Goal: Transaction & Acquisition: Obtain resource

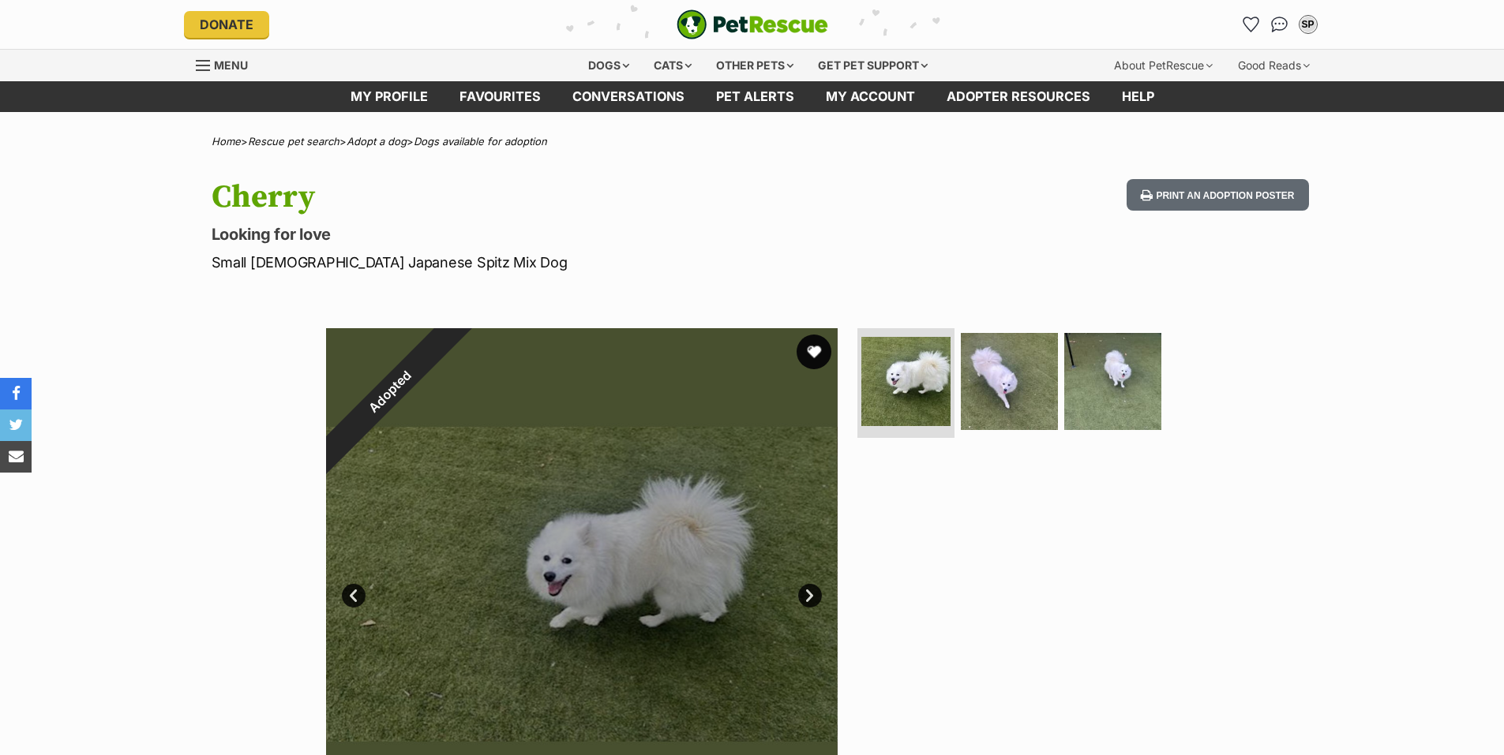
click at [810, 352] on button "favourite" at bounding box center [813, 352] width 35 height 35
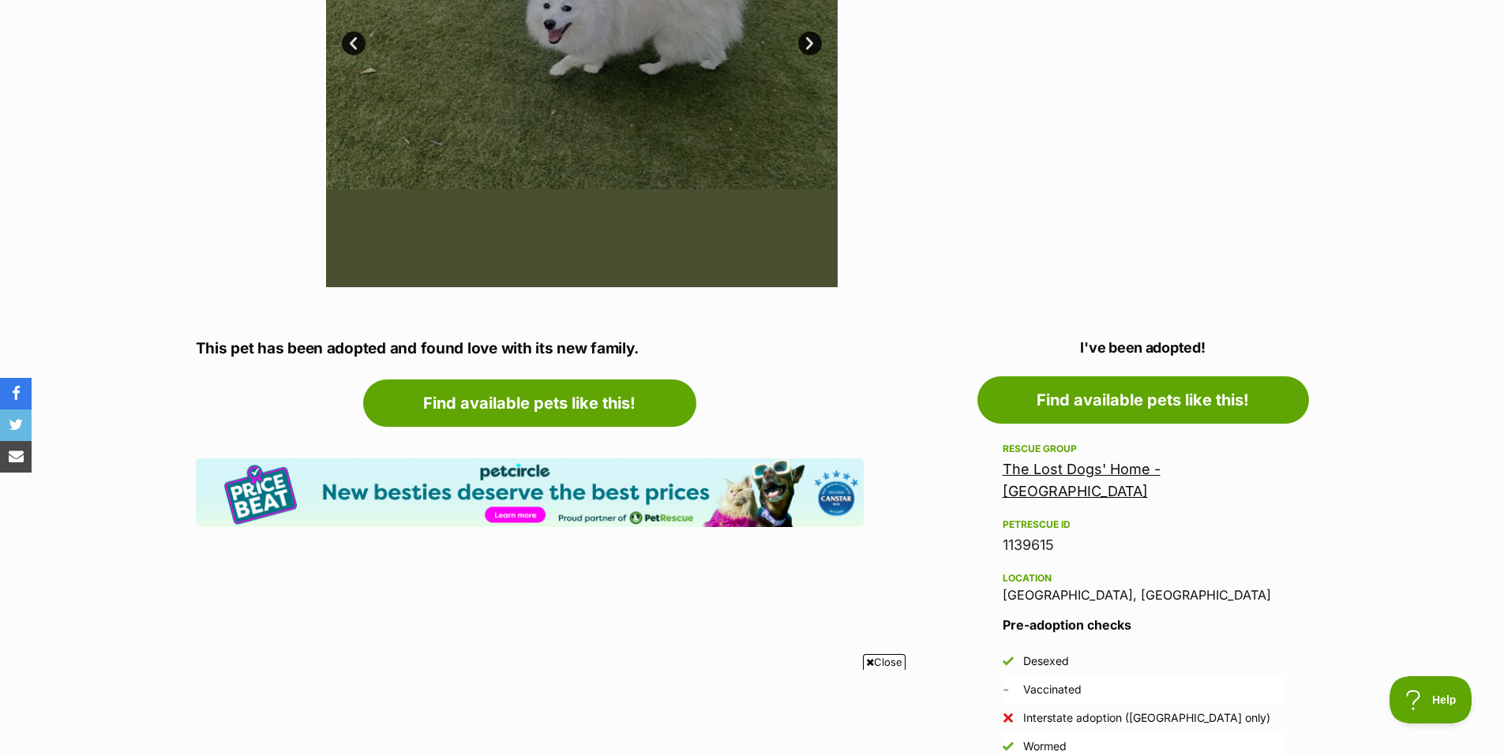
click at [887, 664] on span "Close" at bounding box center [884, 662] width 43 height 16
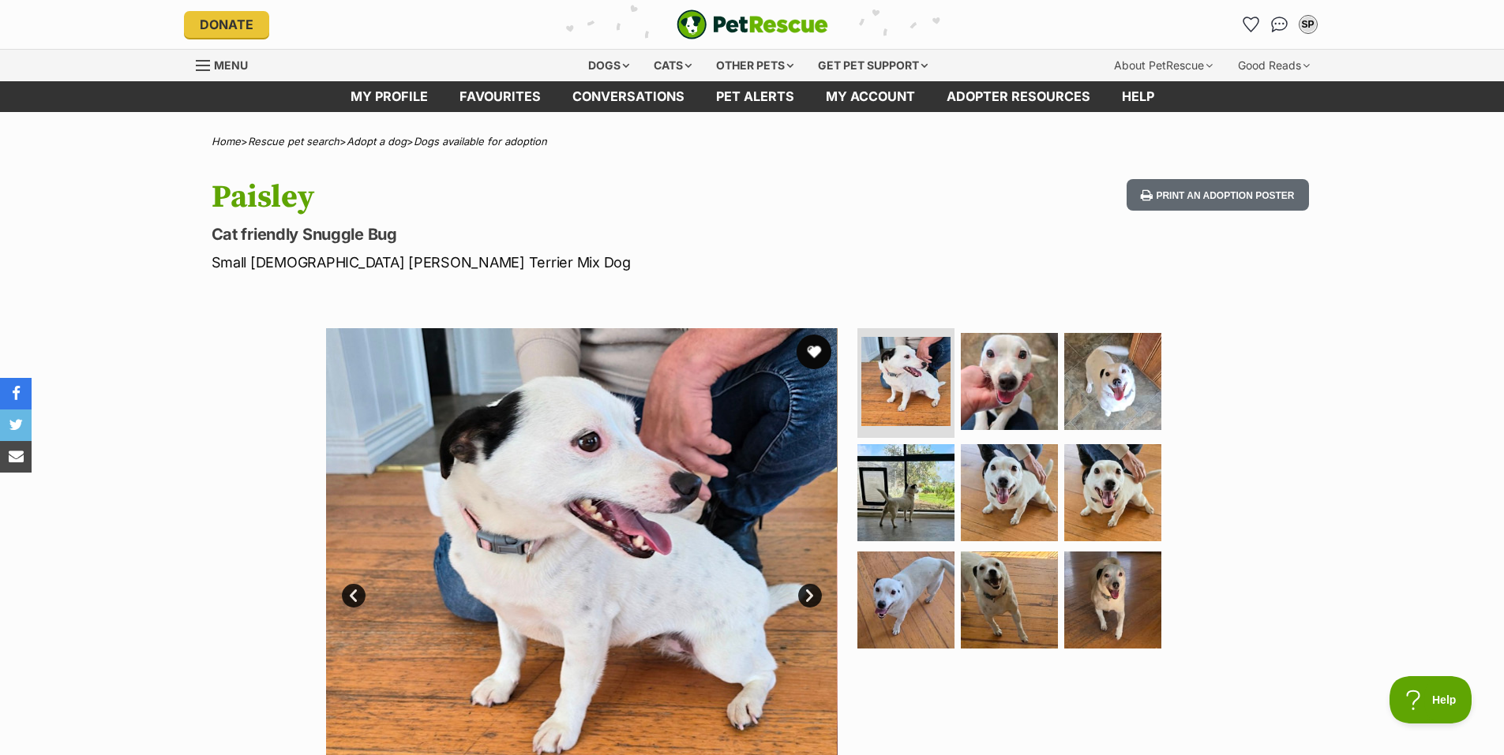
click at [815, 349] on button "favourite" at bounding box center [813, 352] width 35 height 35
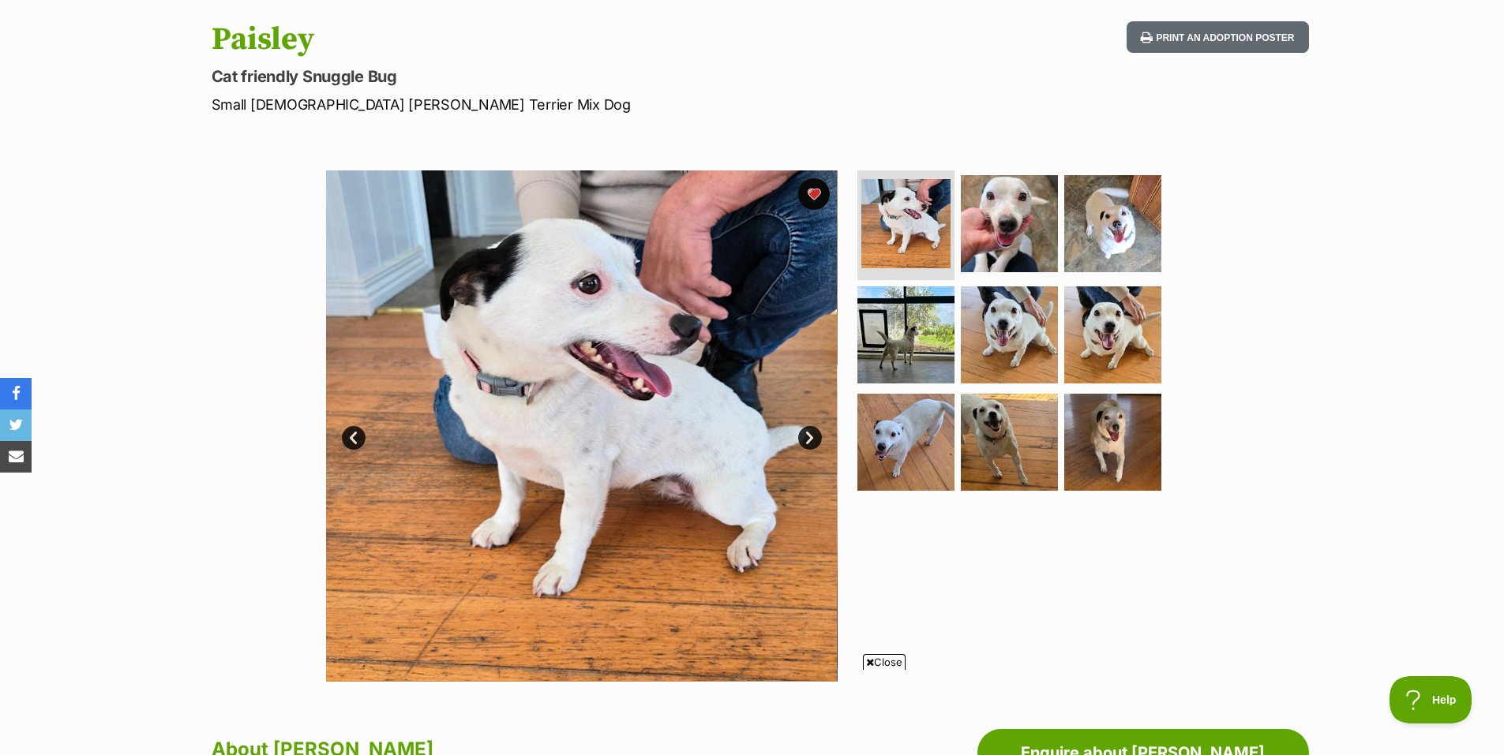
click at [808, 436] on link "Next" at bounding box center [810, 438] width 24 height 24
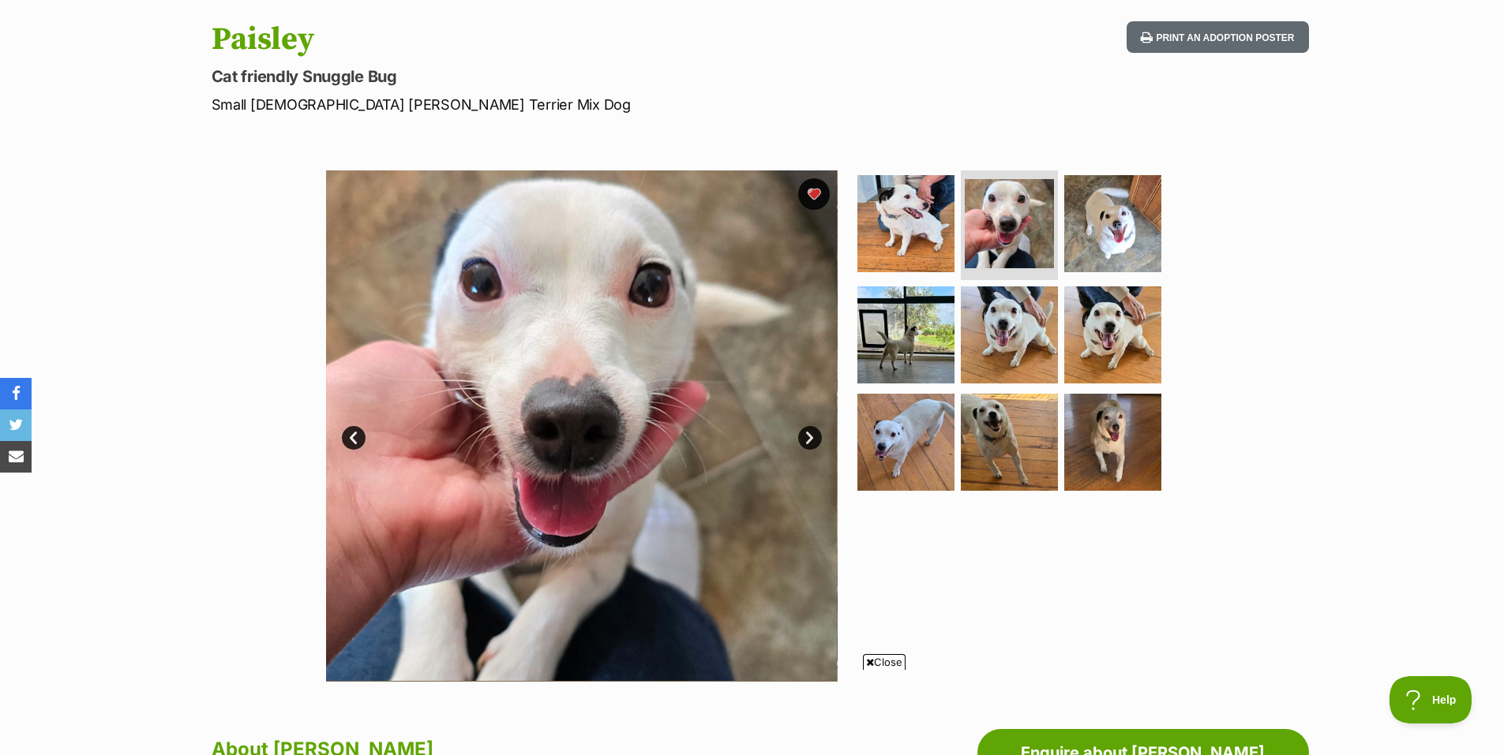
click at [808, 436] on link "Next" at bounding box center [810, 438] width 24 height 24
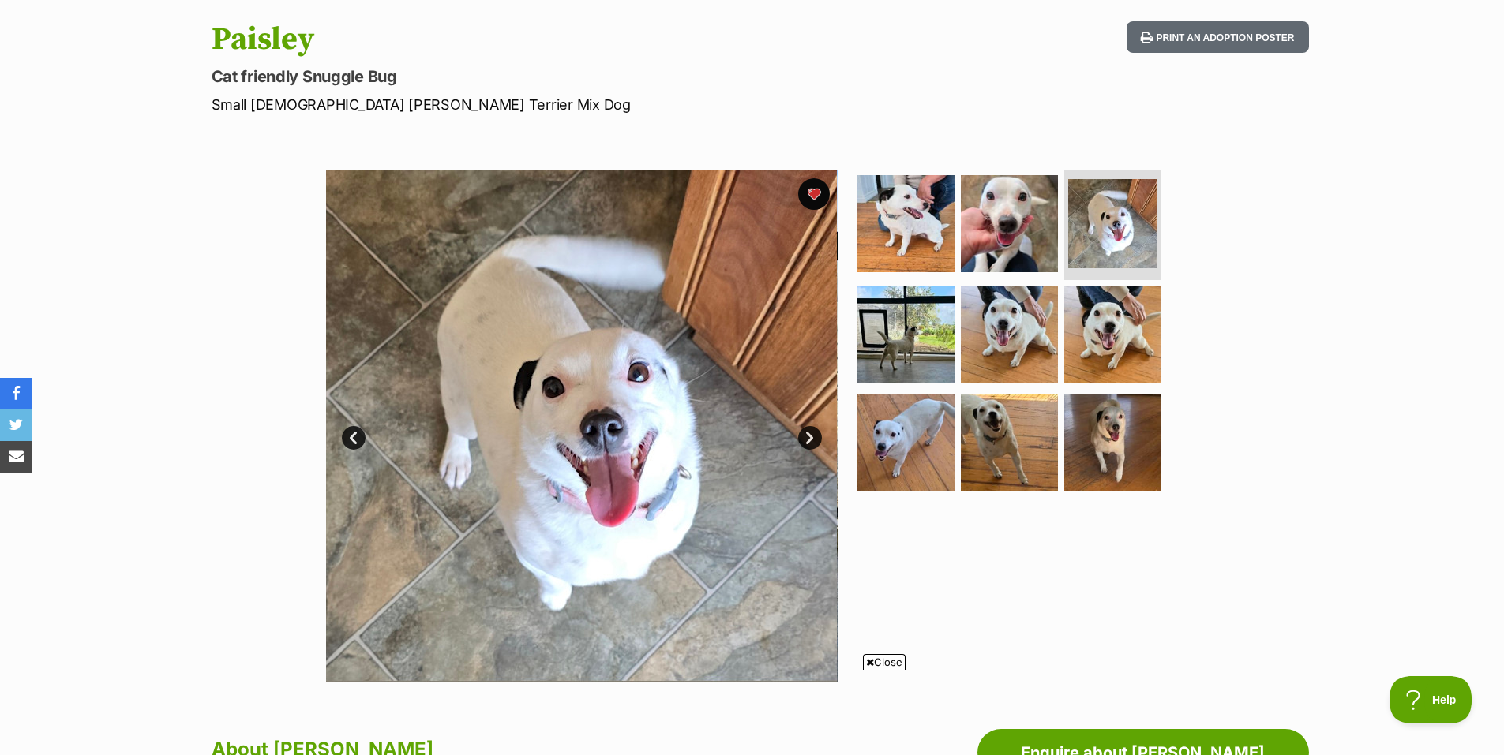
click at [808, 436] on link "Next" at bounding box center [810, 438] width 24 height 24
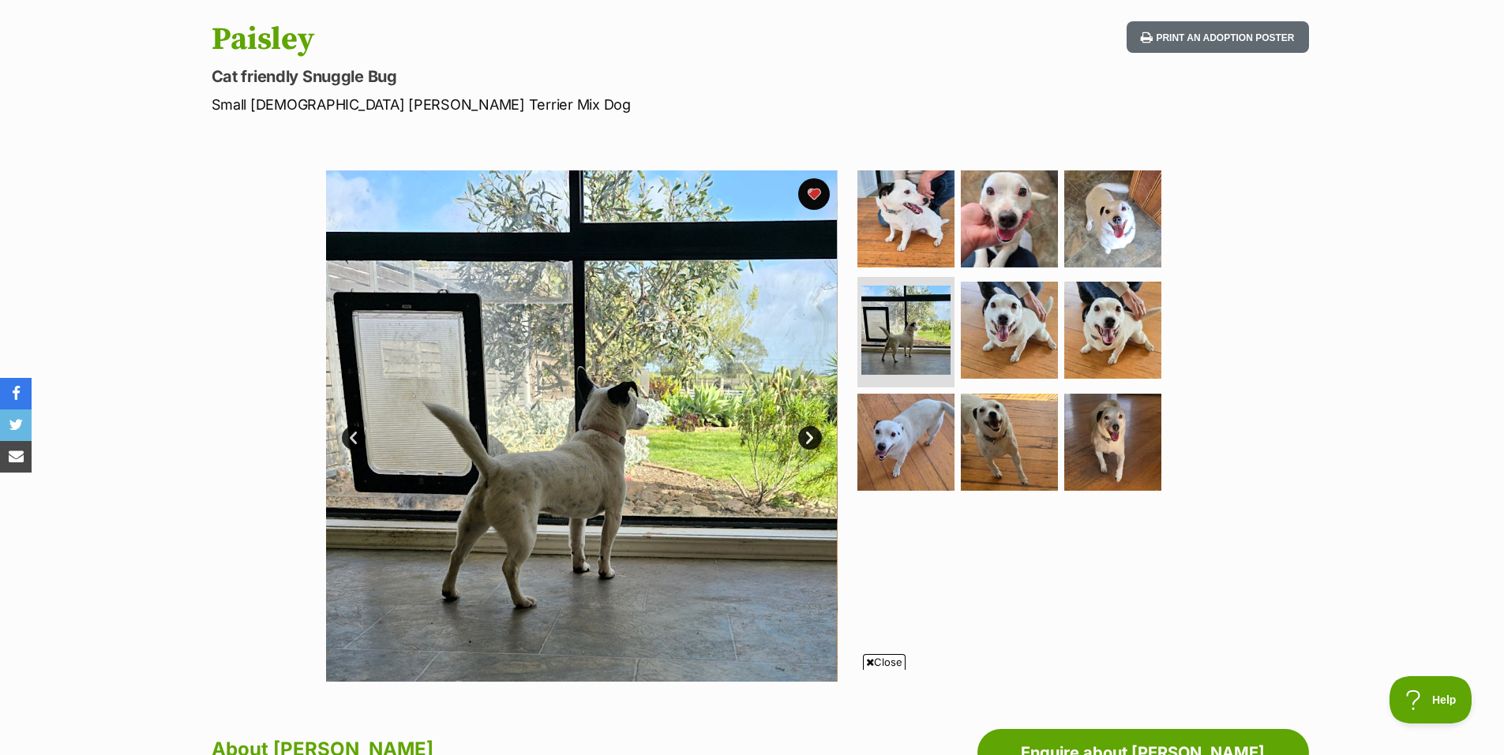
click at [808, 436] on link "Next" at bounding box center [810, 438] width 24 height 24
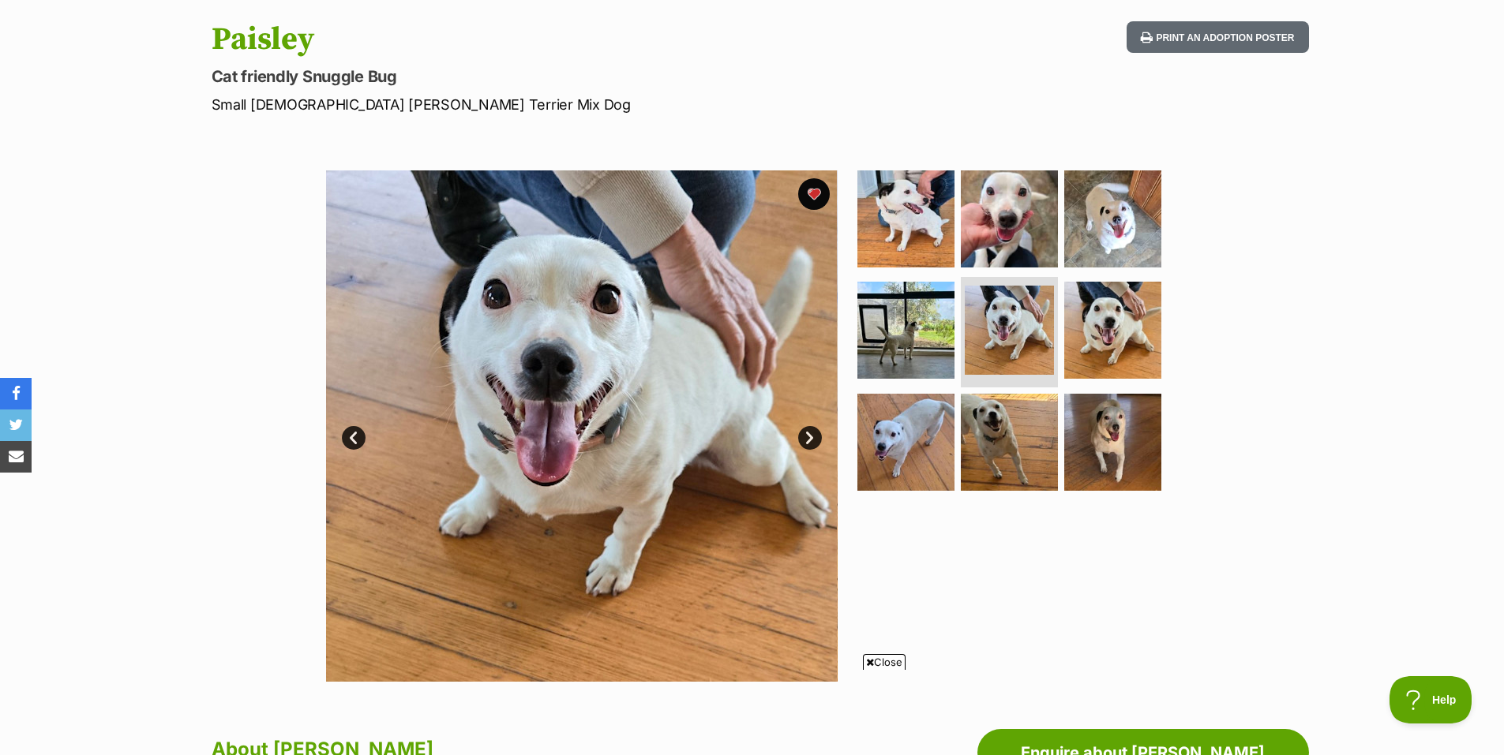
click at [808, 436] on link "Next" at bounding box center [810, 438] width 24 height 24
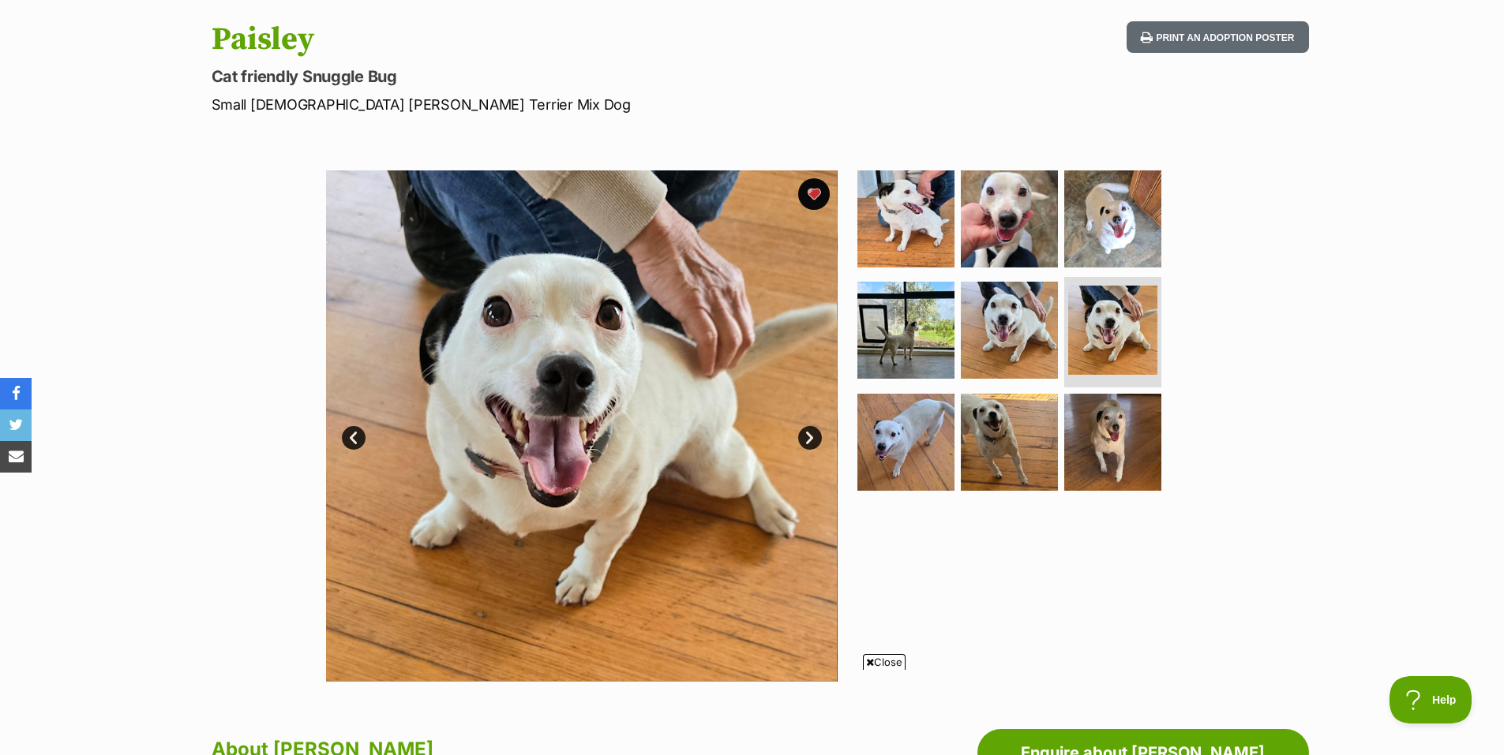
click at [808, 436] on link "Next" at bounding box center [810, 438] width 24 height 24
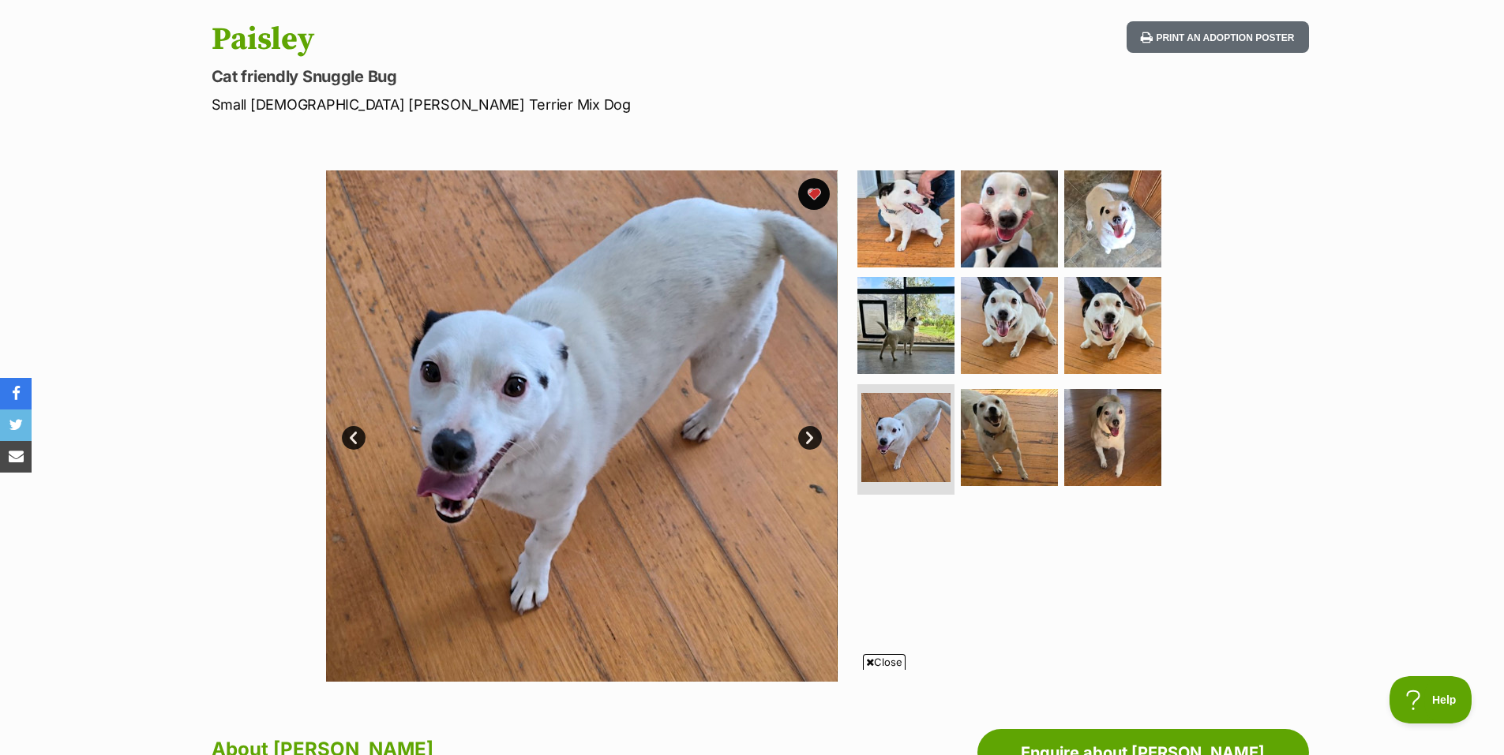
click at [808, 436] on link "Next" at bounding box center [810, 438] width 24 height 24
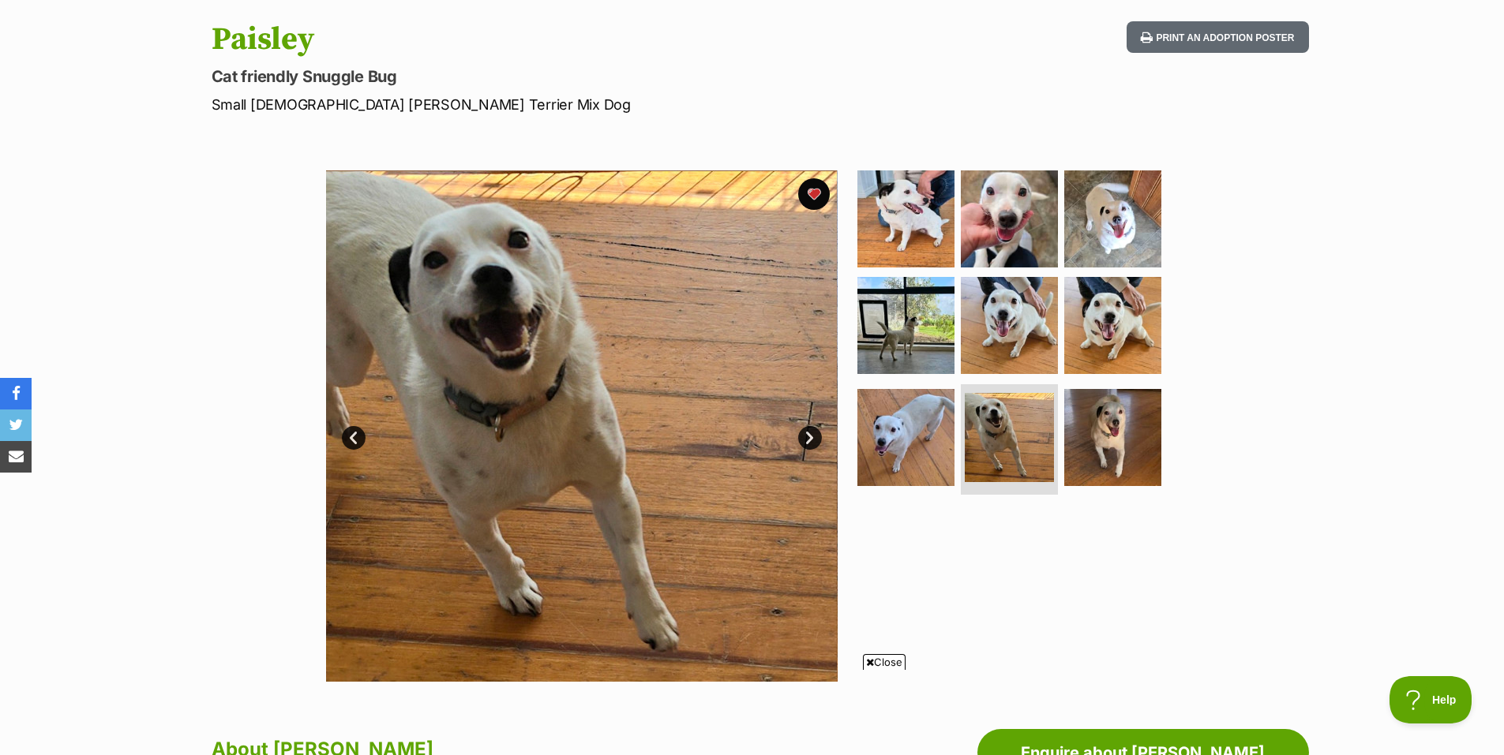
click at [808, 436] on link "Next" at bounding box center [810, 438] width 24 height 24
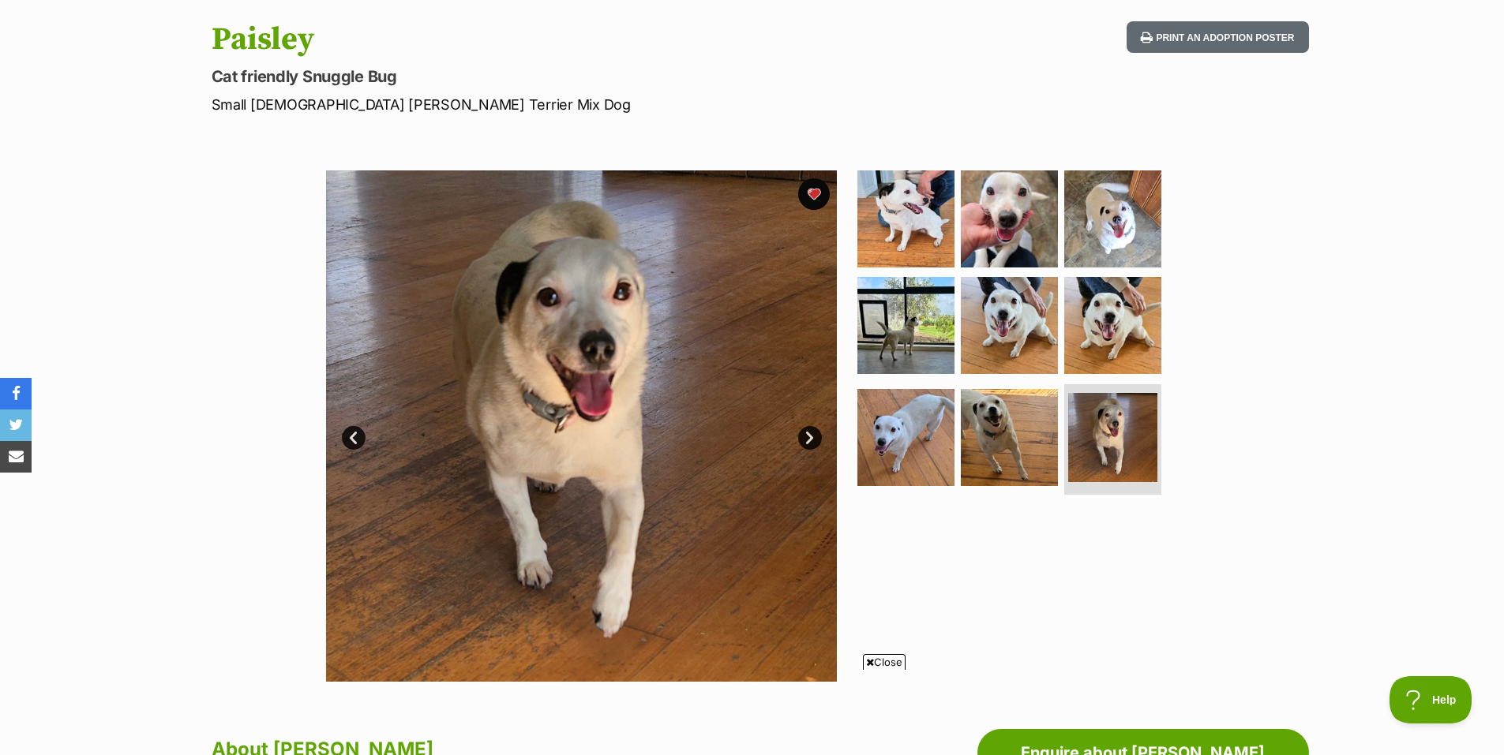
click at [878, 663] on span "Close" at bounding box center [884, 662] width 43 height 16
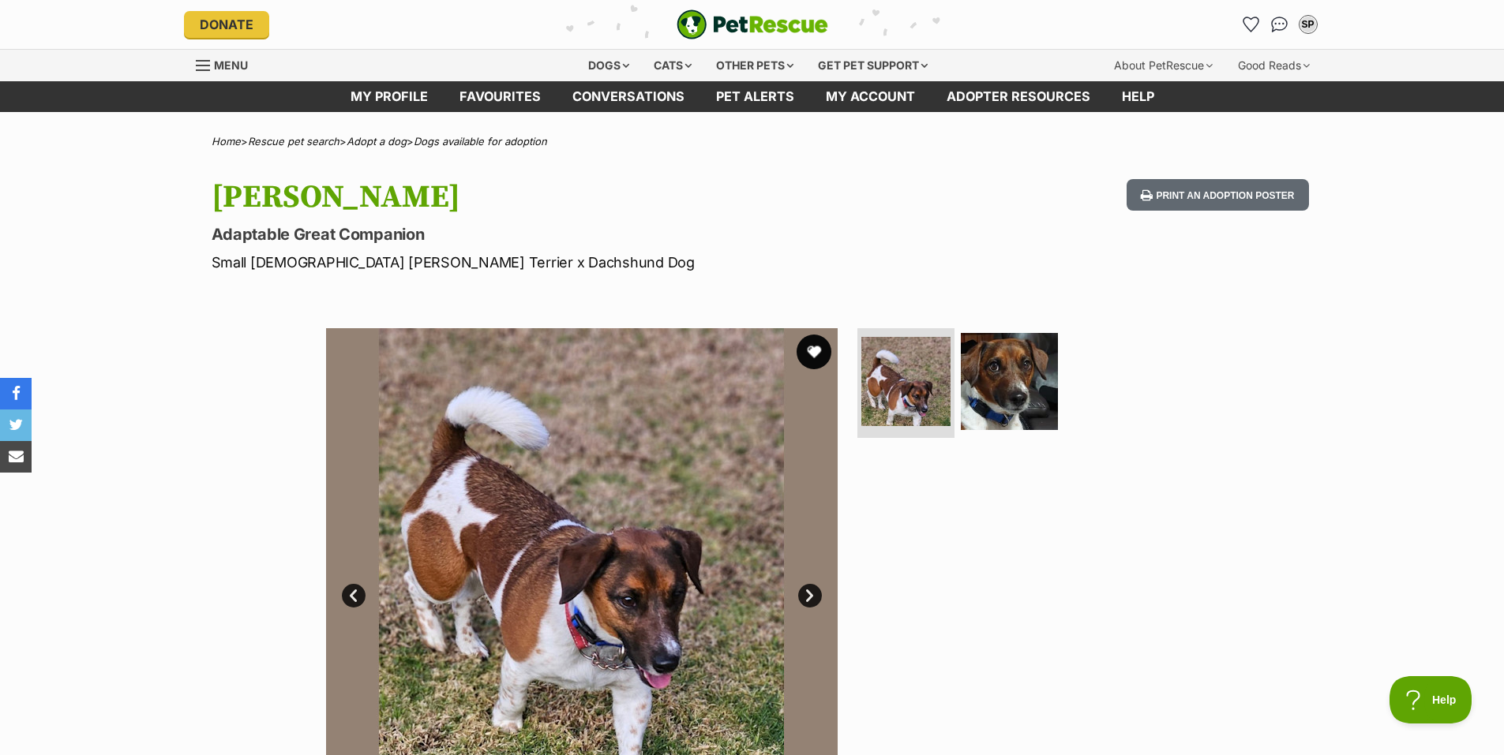
click at [815, 352] on button "favourite" at bounding box center [813, 352] width 35 height 35
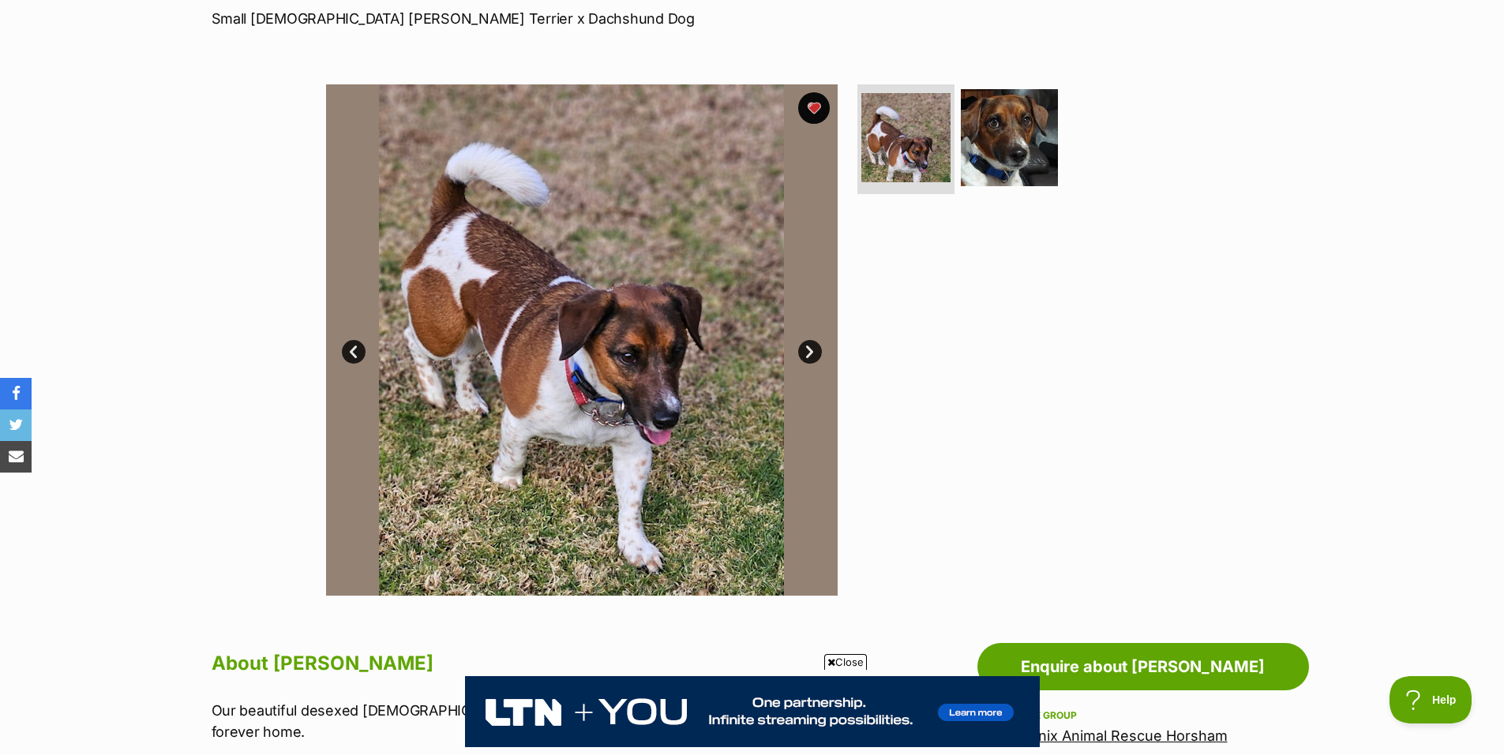
scroll to position [237, 0]
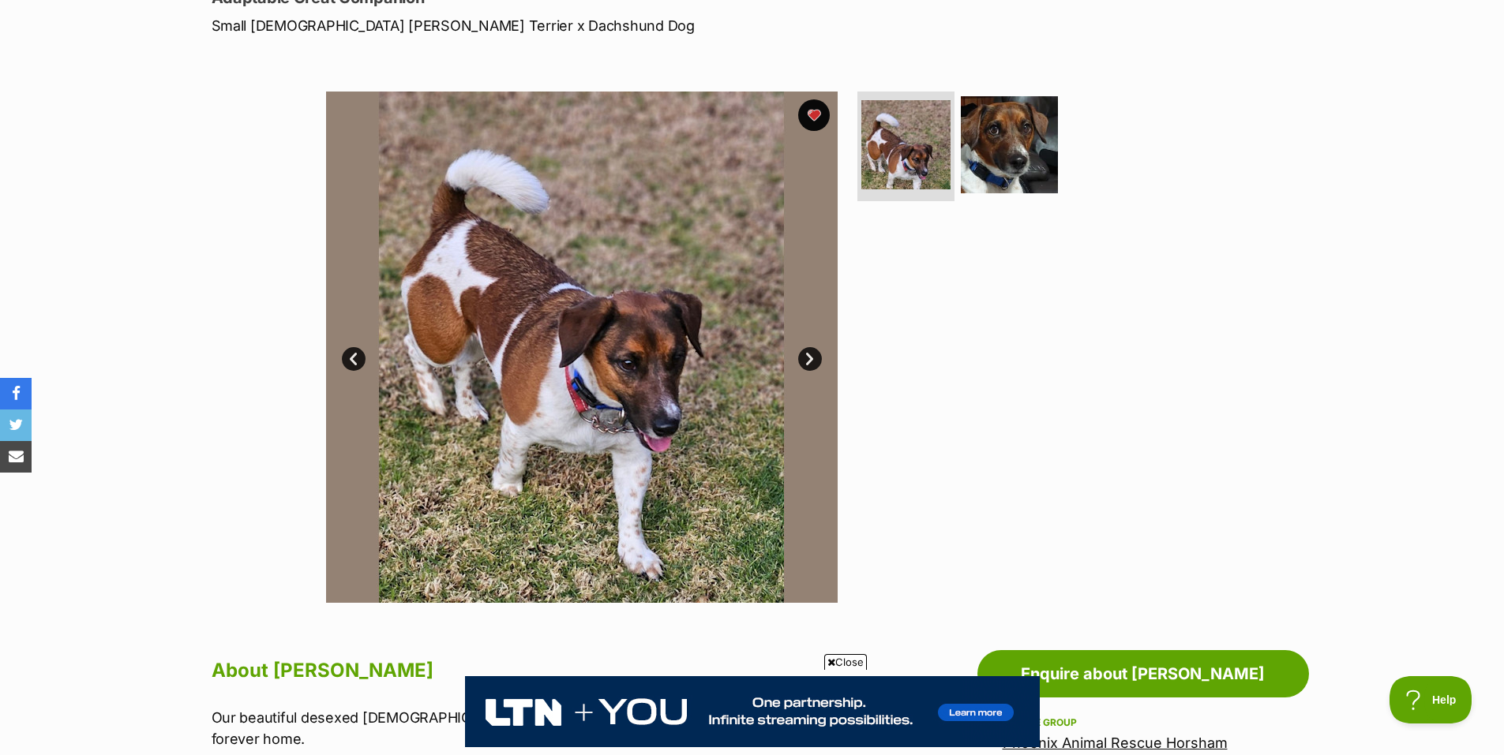
click at [810, 363] on link "Next" at bounding box center [810, 359] width 24 height 24
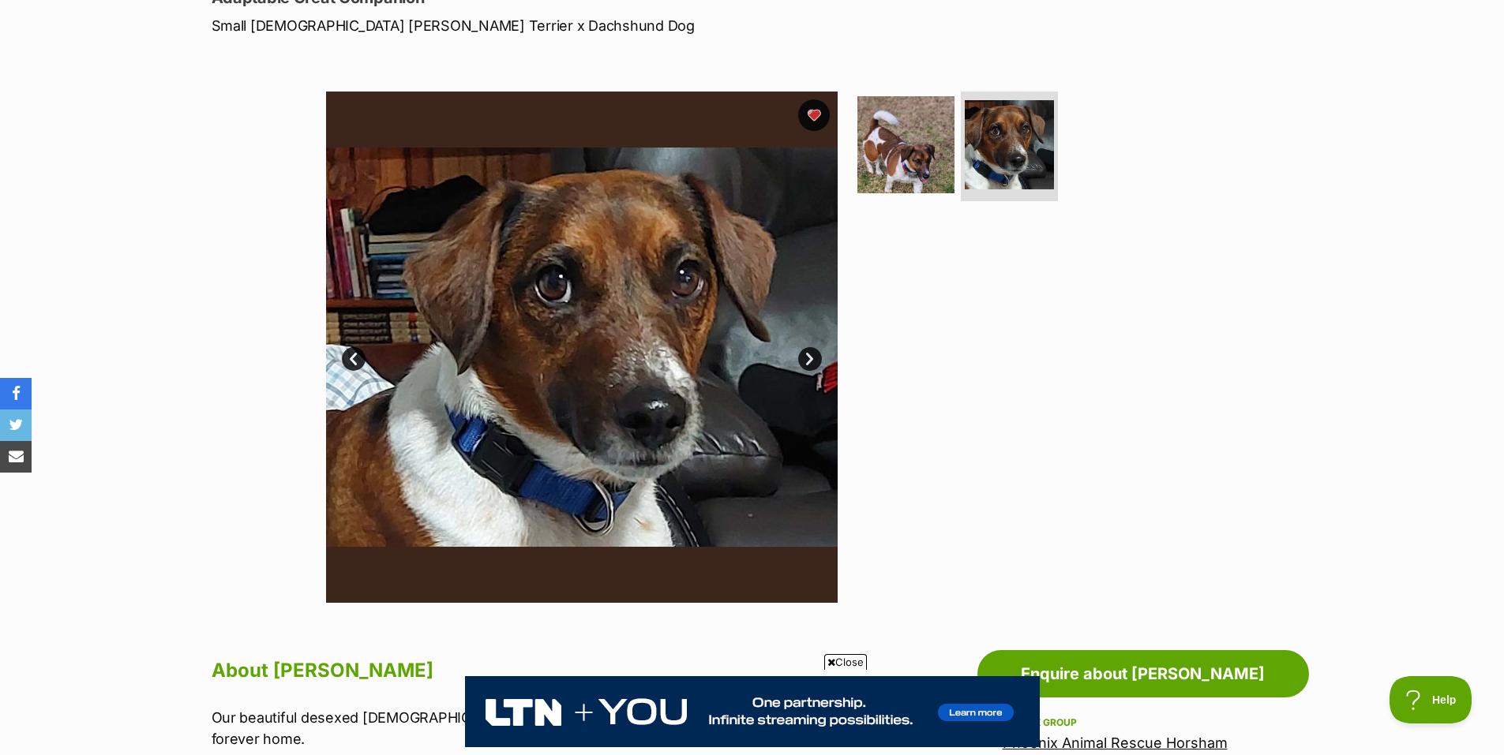
scroll to position [0, 0]
click at [809, 361] on link "Next" at bounding box center [810, 359] width 24 height 24
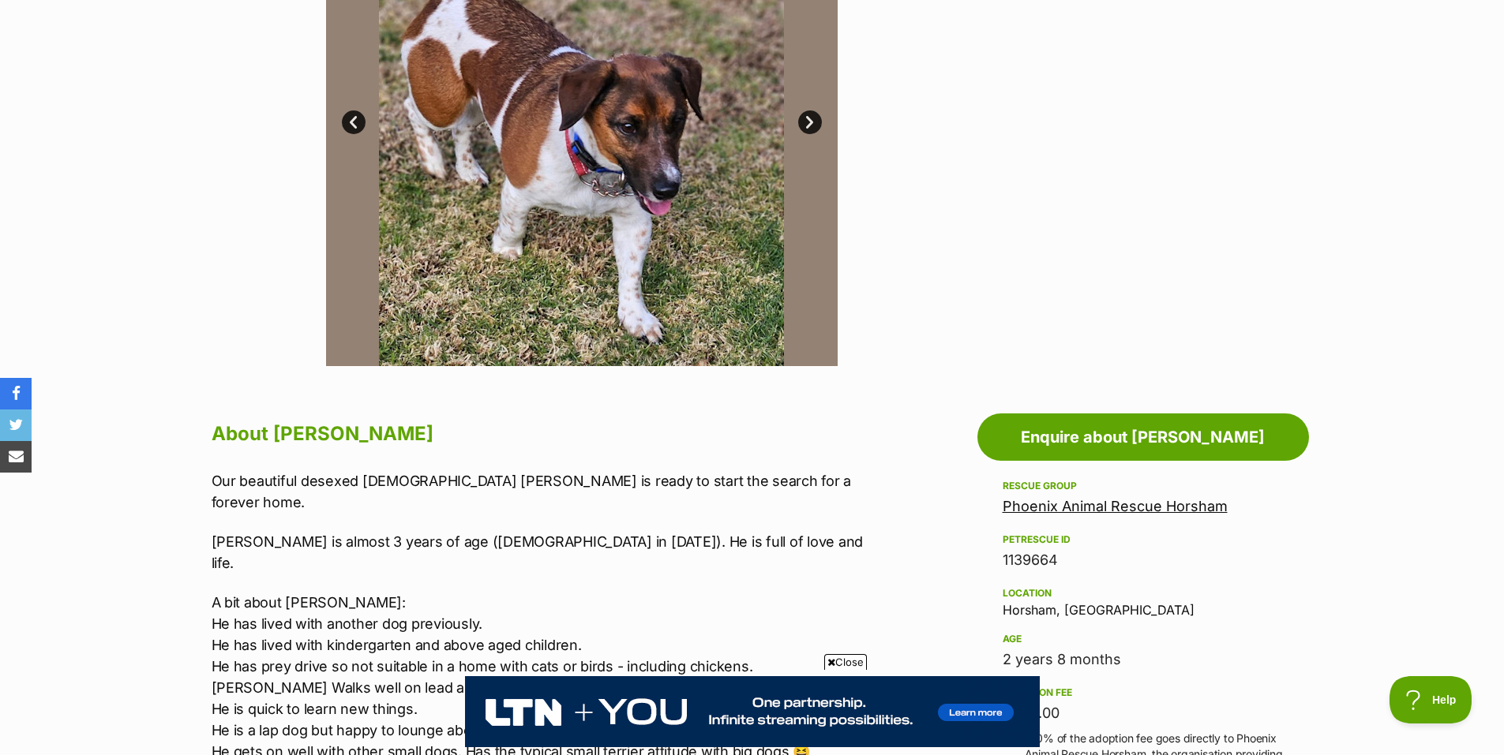
scroll to position [552, 0]
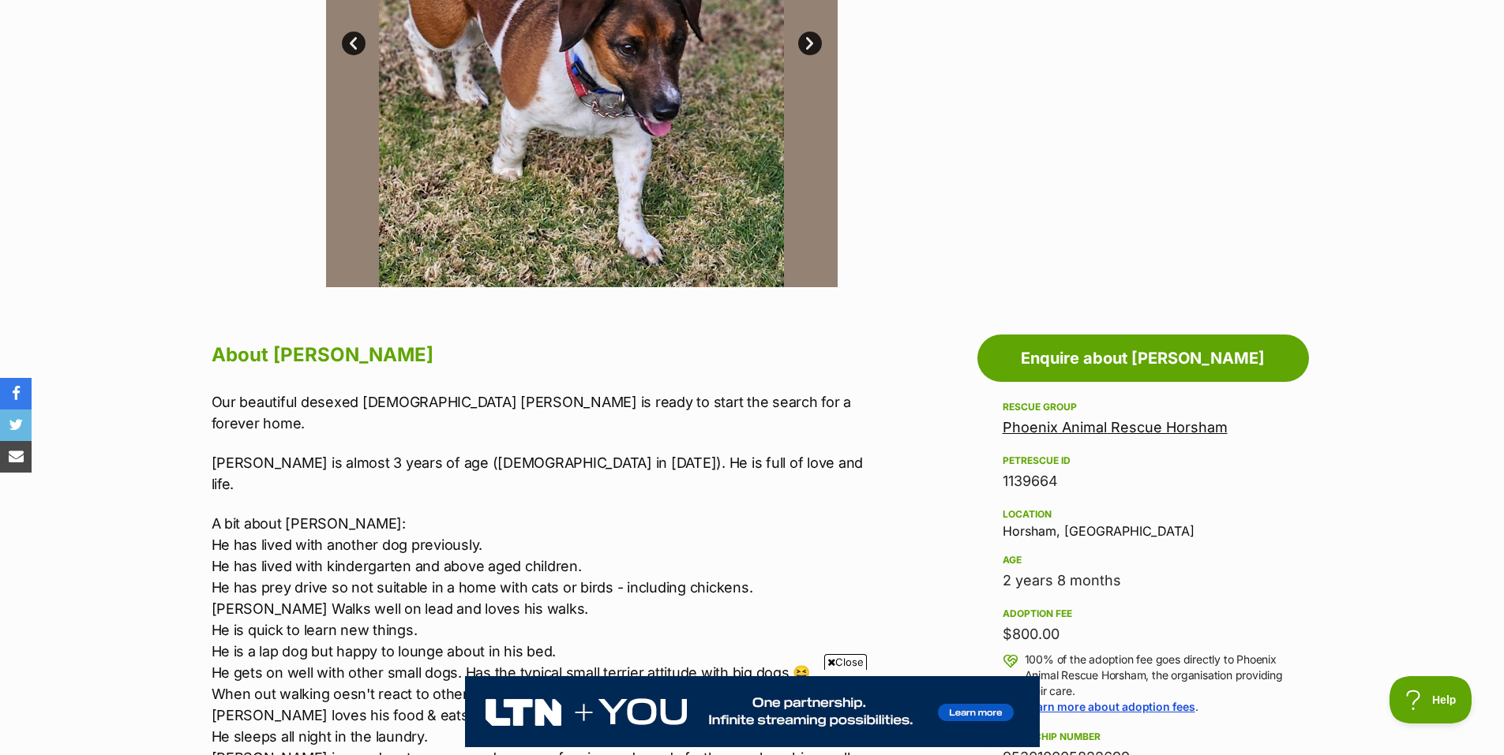
click at [848, 655] on span "Close" at bounding box center [845, 662] width 43 height 16
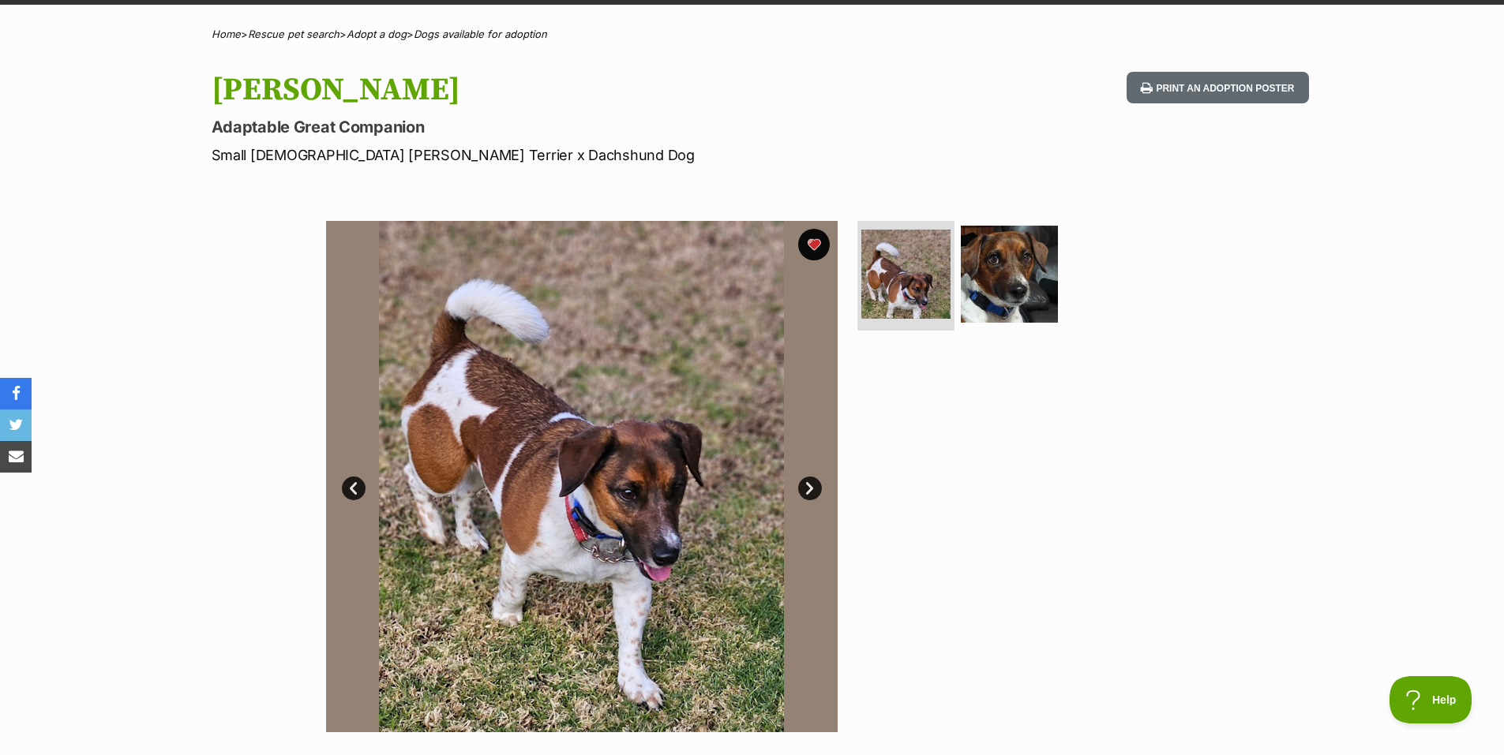
scroll to position [79, 0]
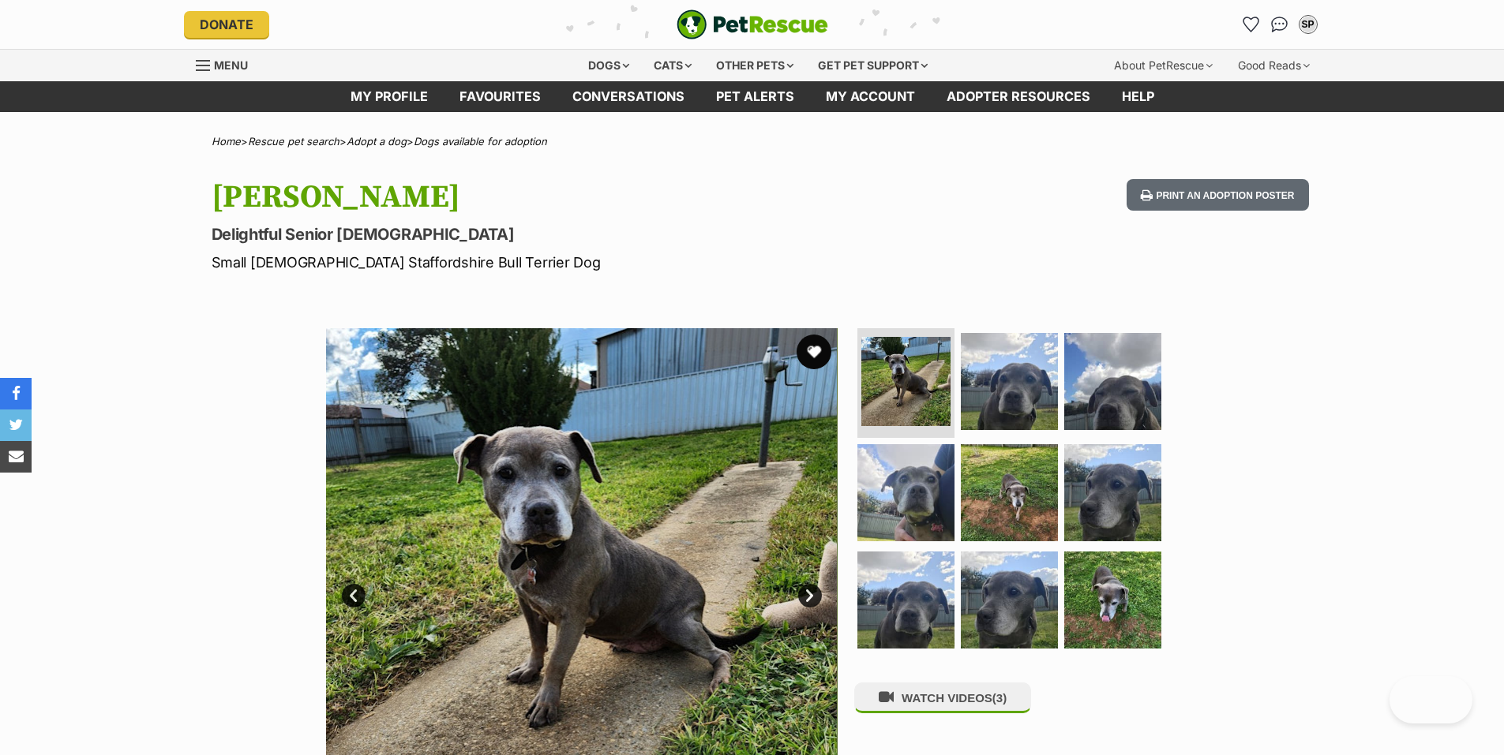
click at [811, 354] on button "favourite" at bounding box center [813, 352] width 35 height 35
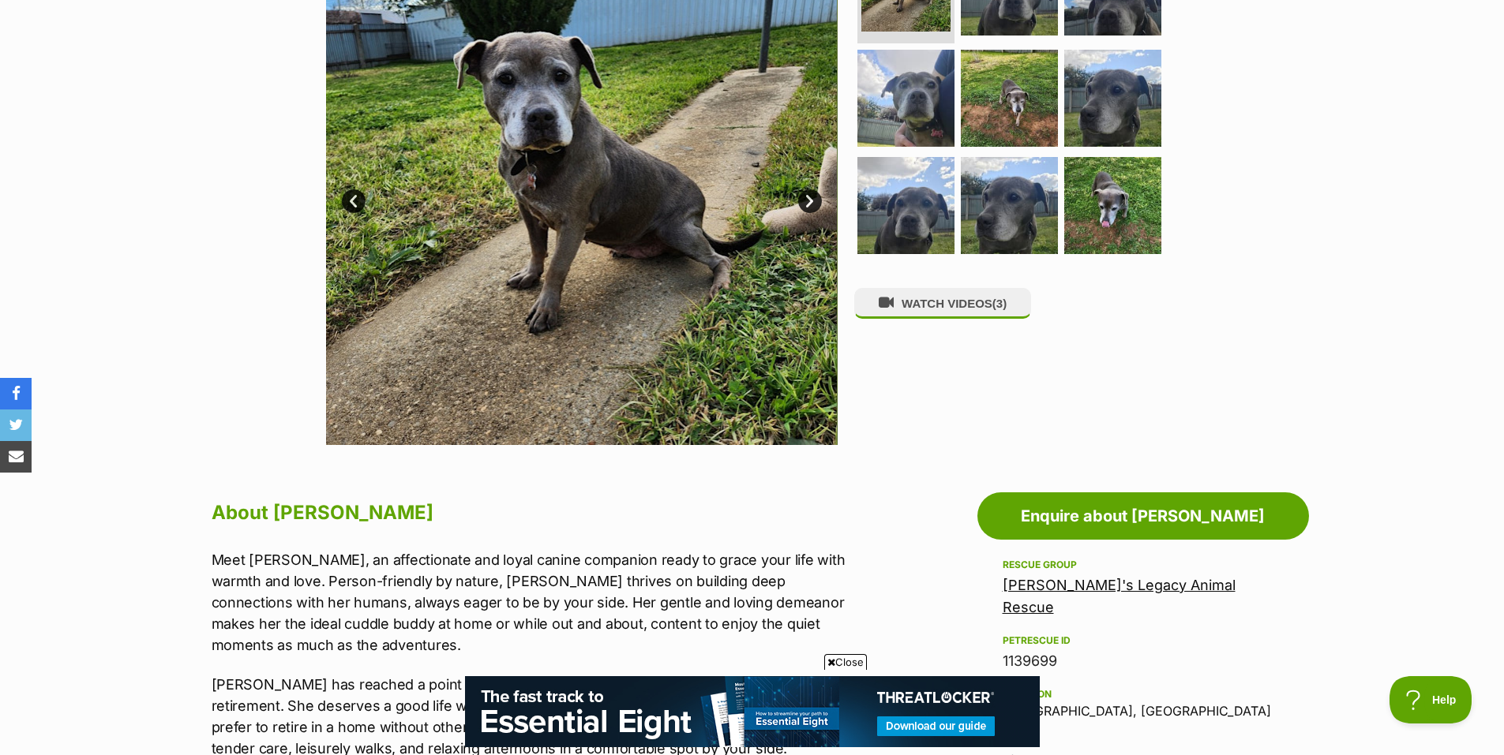
scroll to position [474, 0]
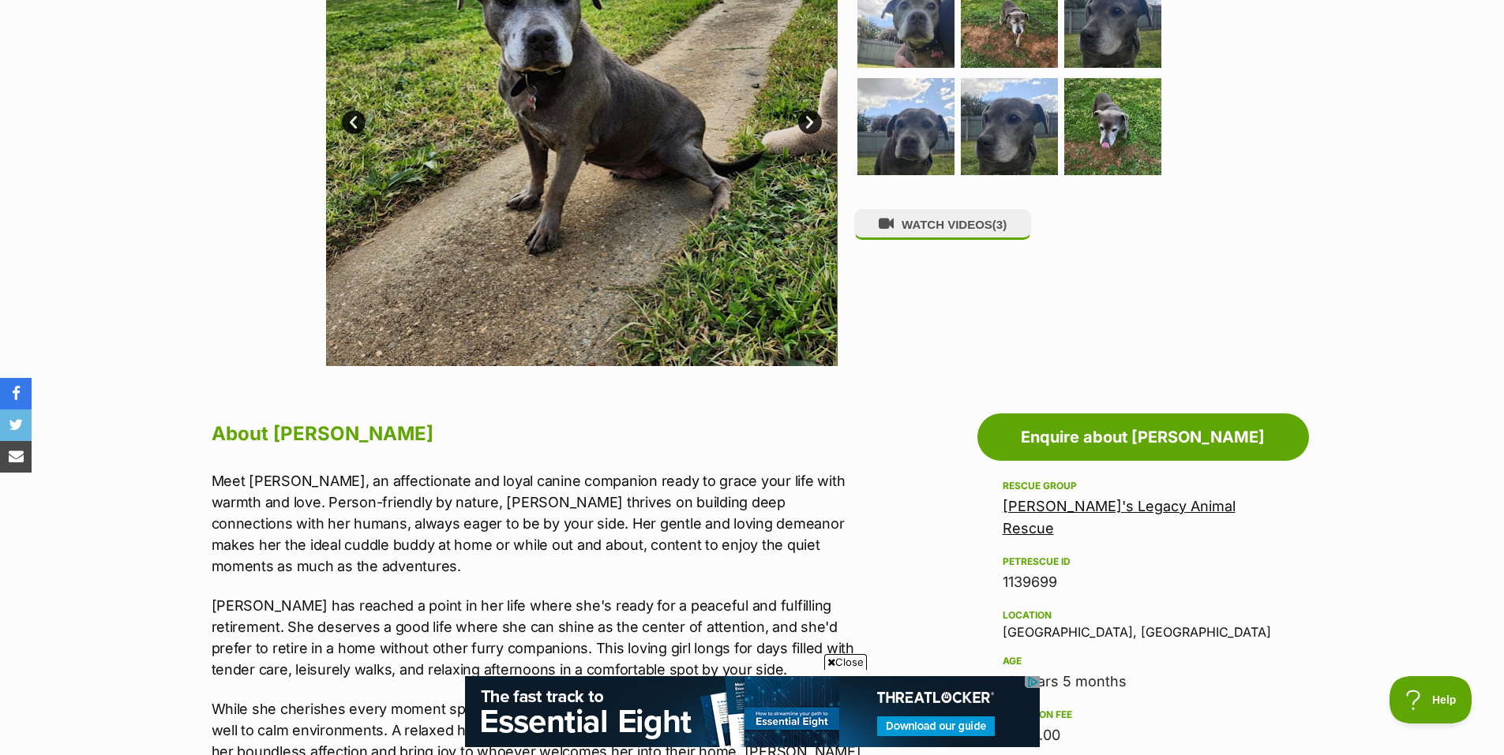
click at [846, 662] on span "Close" at bounding box center [845, 662] width 43 height 16
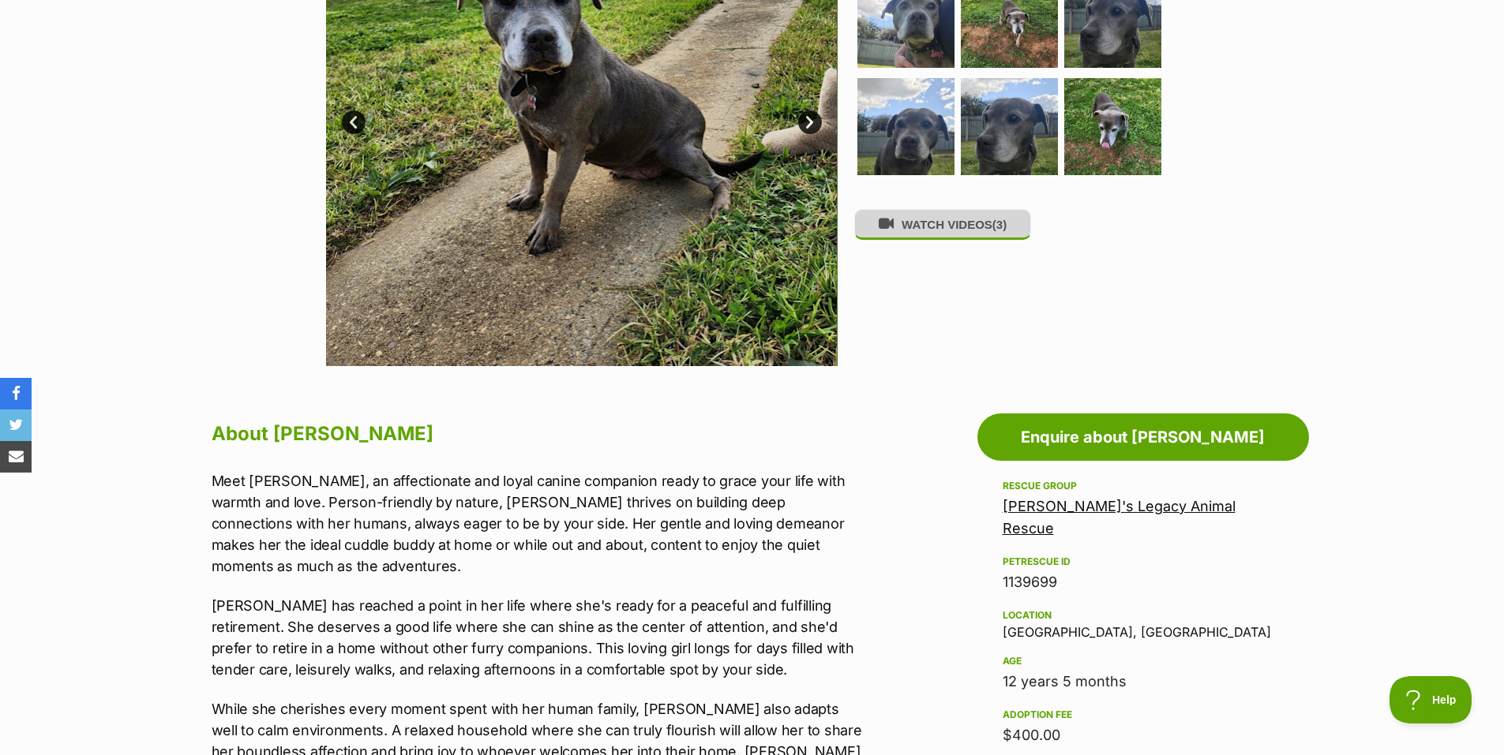
click at [927, 230] on button "WATCH VIDEOS (3)" at bounding box center [942, 224] width 177 height 31
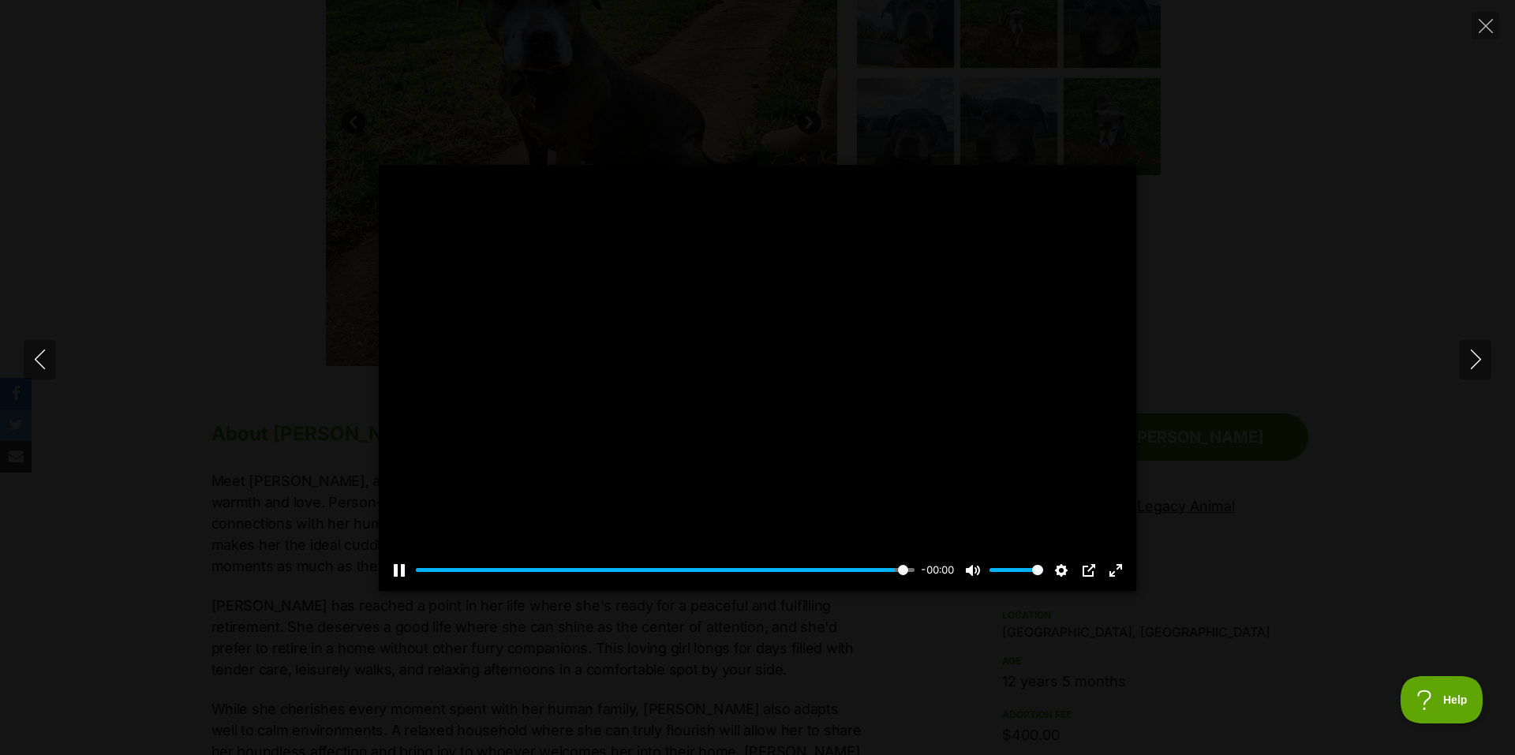
type input "100"
click at [1473, 362] on icon "Next" at bounding box center [1476, 360] width 20 height 20
type input "100"
click at [1474, 362] on icon "Next" at bounding box center [1476, 360] width 20 height 20
type input "100"
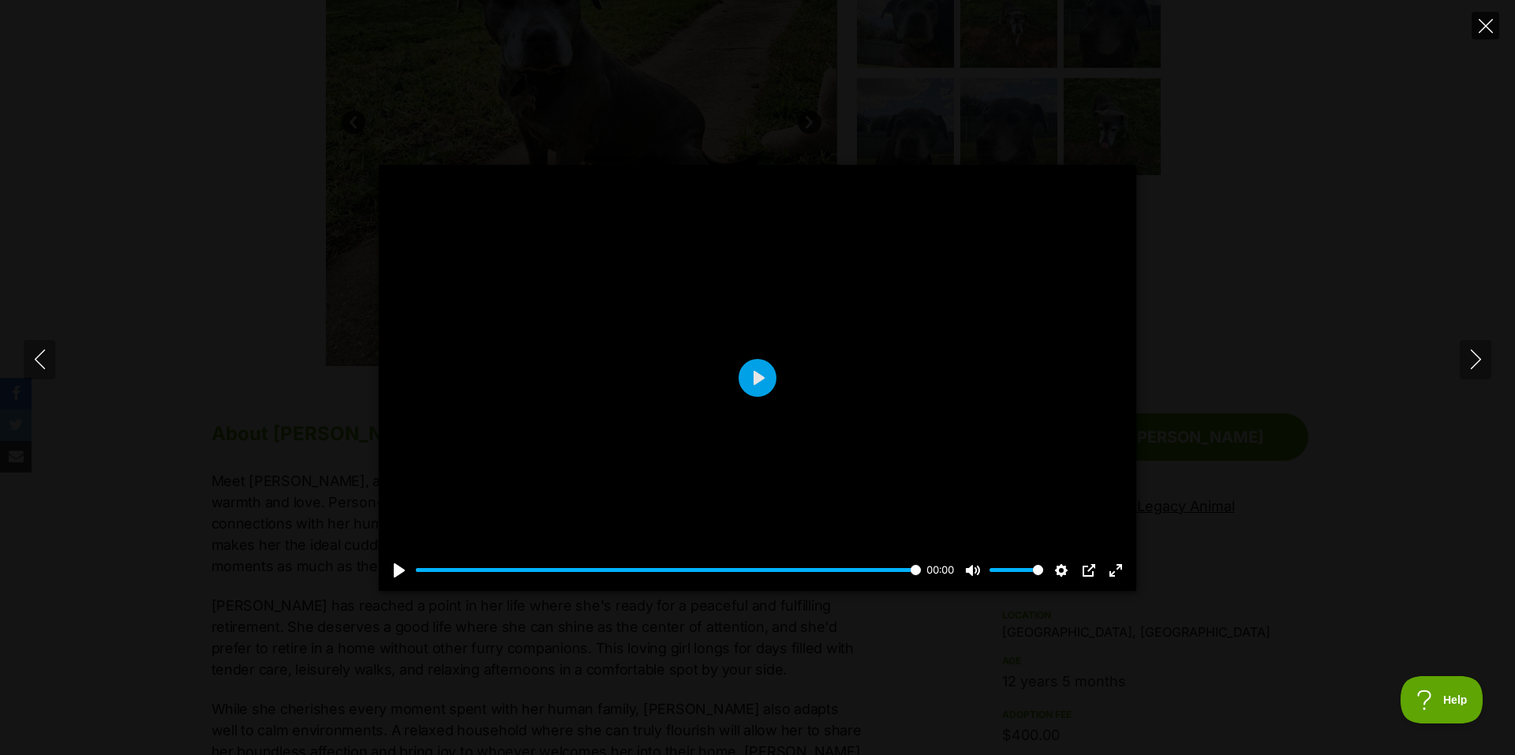
click at [1484, 28] on icon "Close" at bounding box center [1486, 26] width 14 height 14
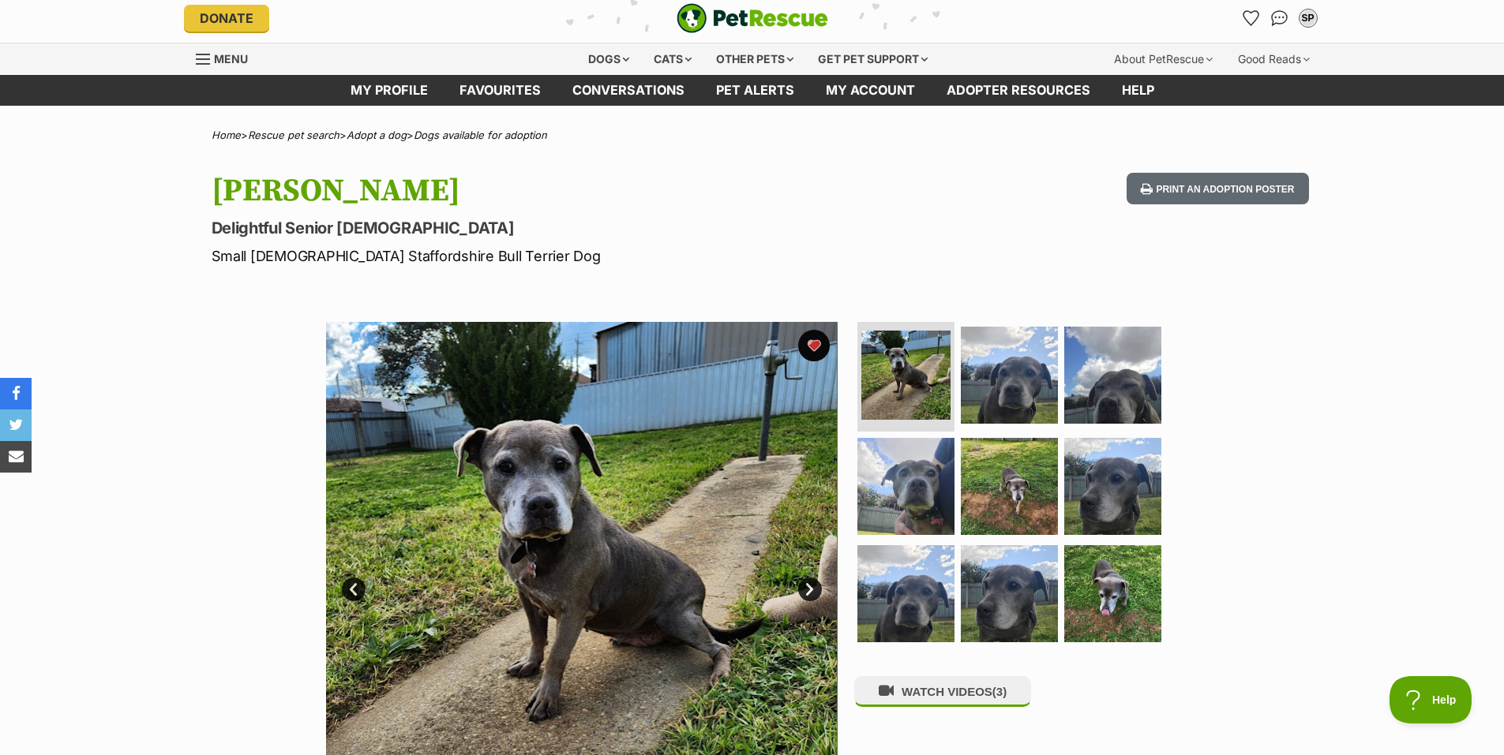
scroll to position [0, 0]
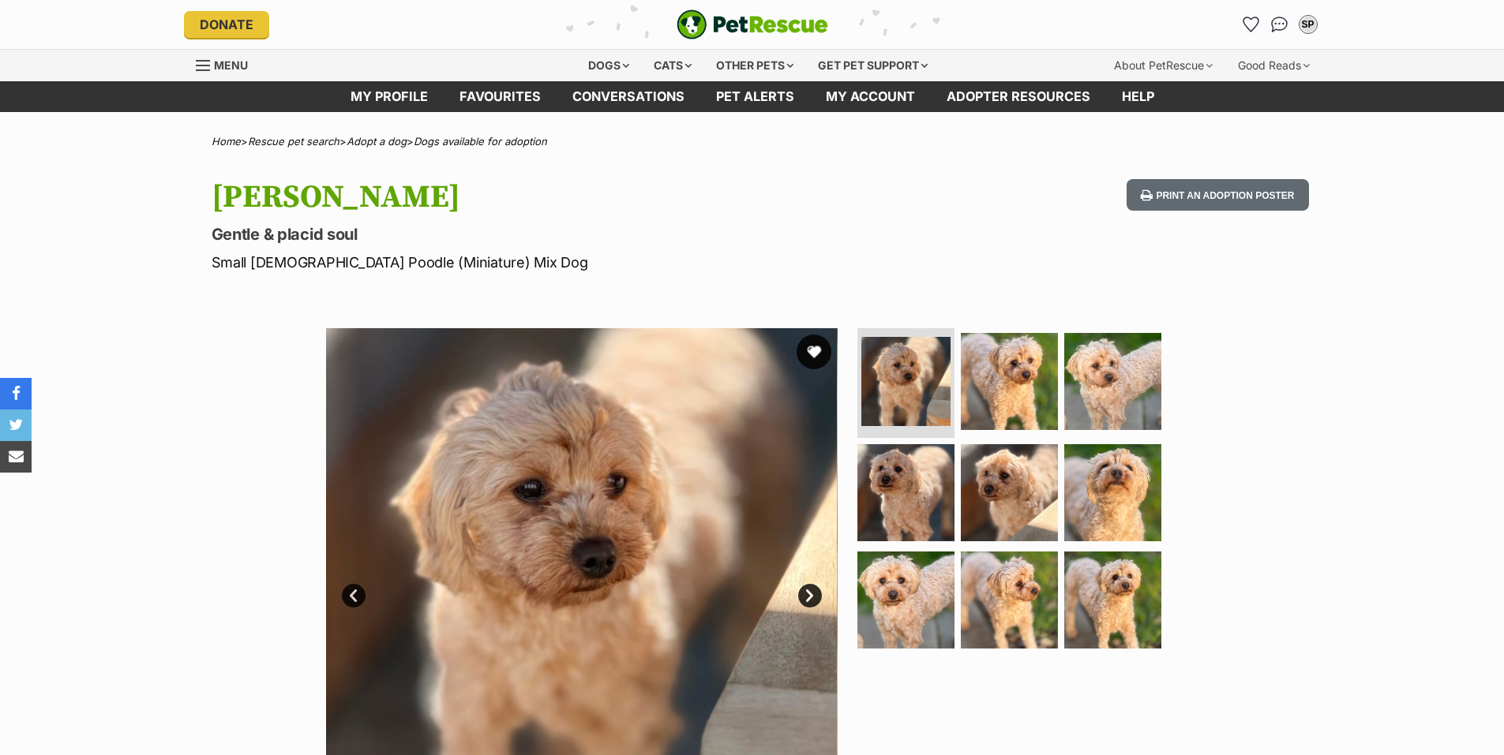
click at [811, 346] on button "favourite" at bounding box center [813, 352] width 35 height 35
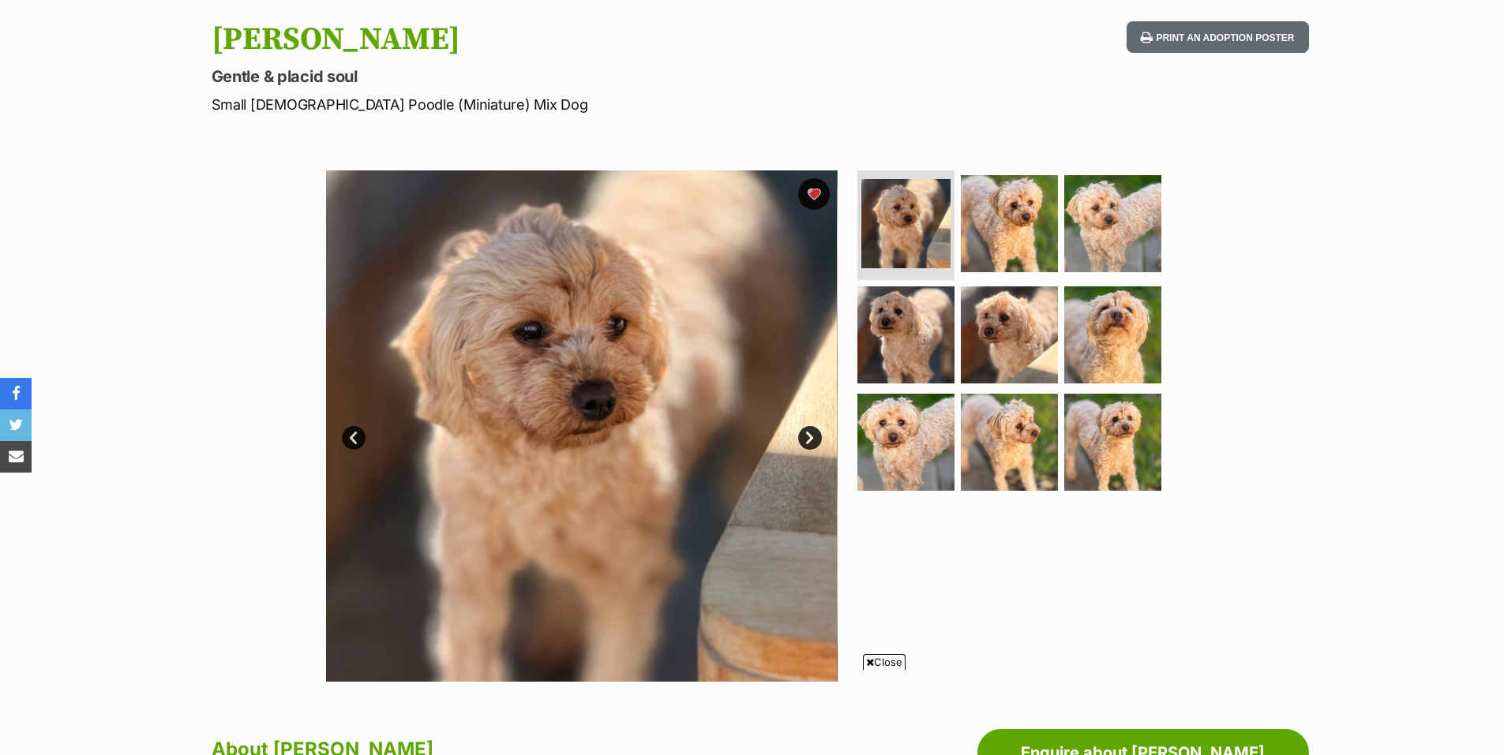
click at [807, 436] on link "Next" at bounding box center [810, 438] width 24 height 24
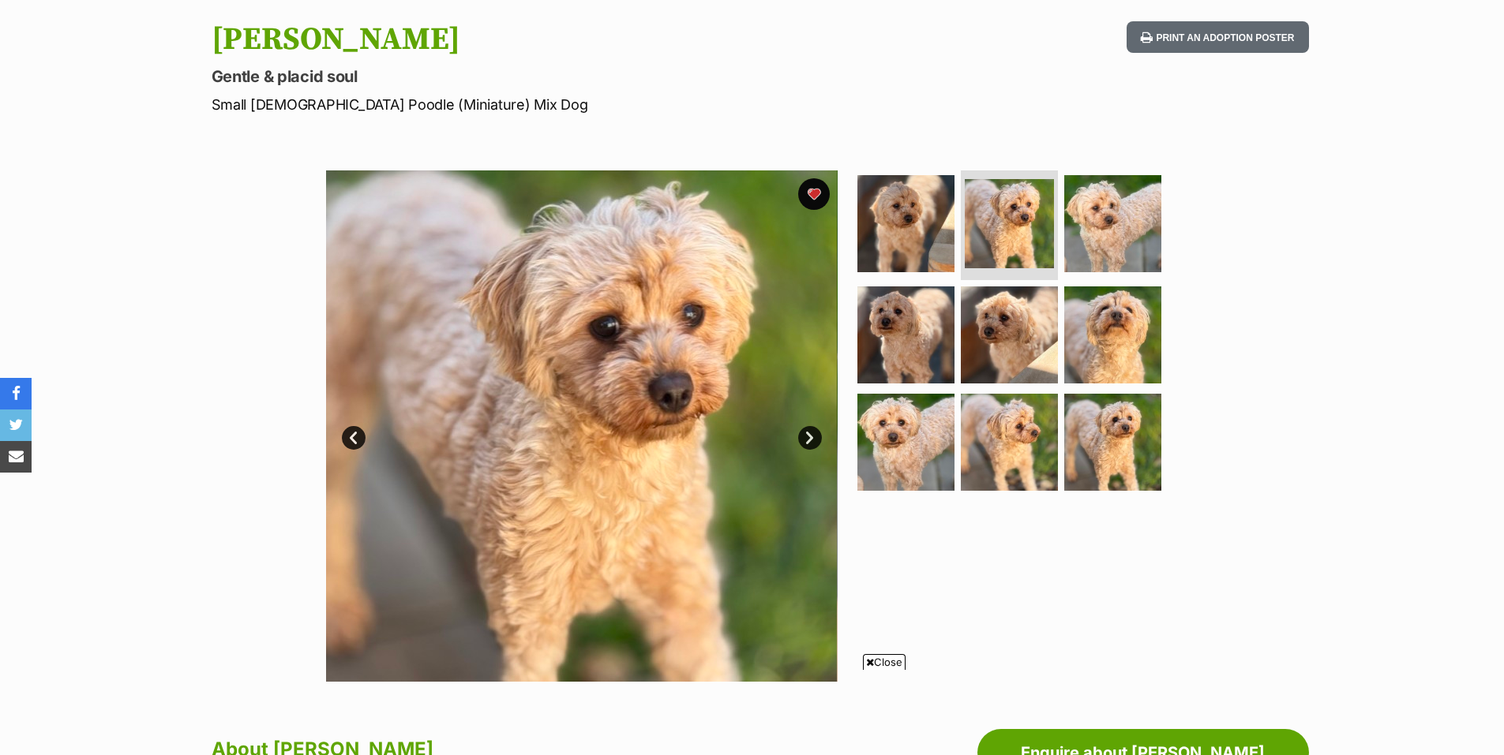
click at [807, 436] on link "Next" at bounding box center [810, 438] width 24 height 24
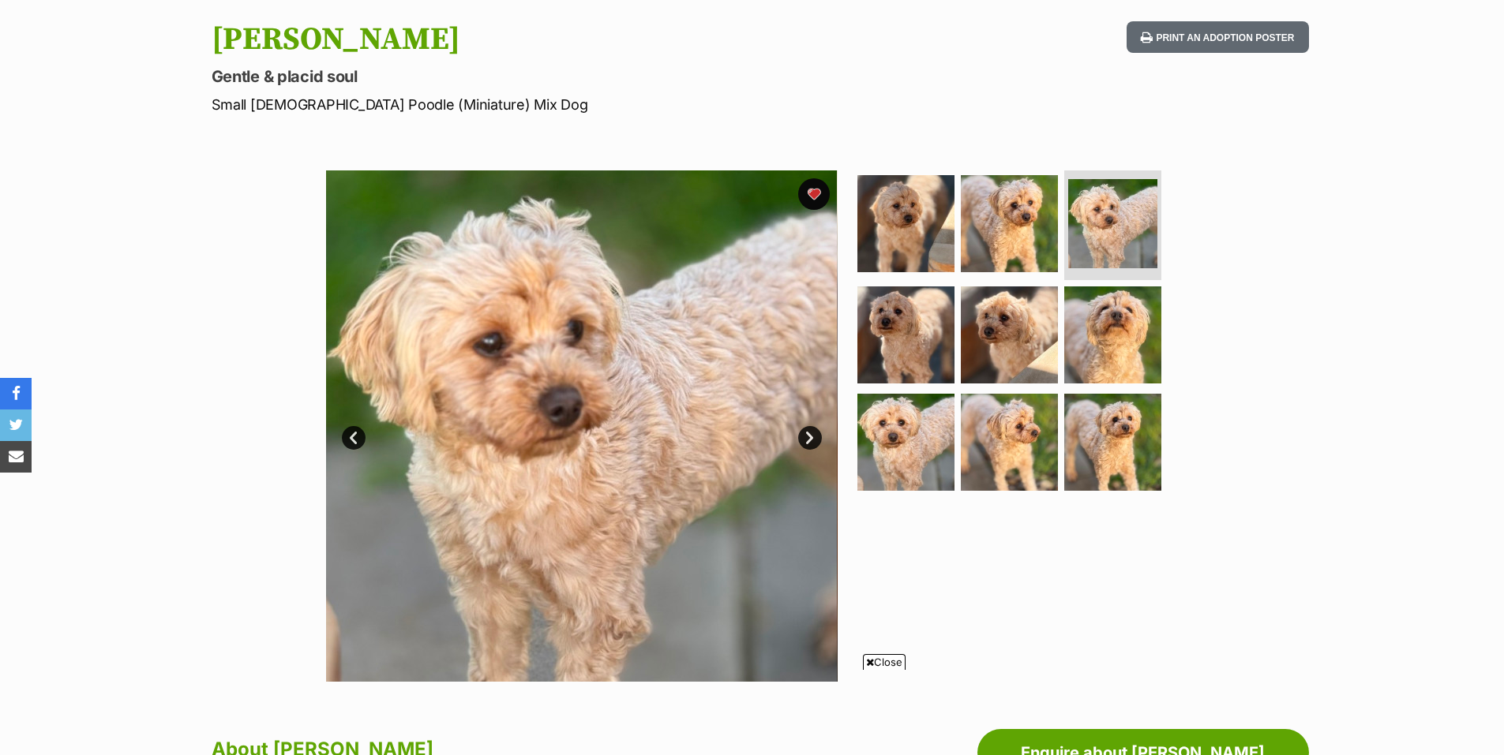
click at [807, 436] on link "Next" at bounding box center [810, 438] width 24 height 24
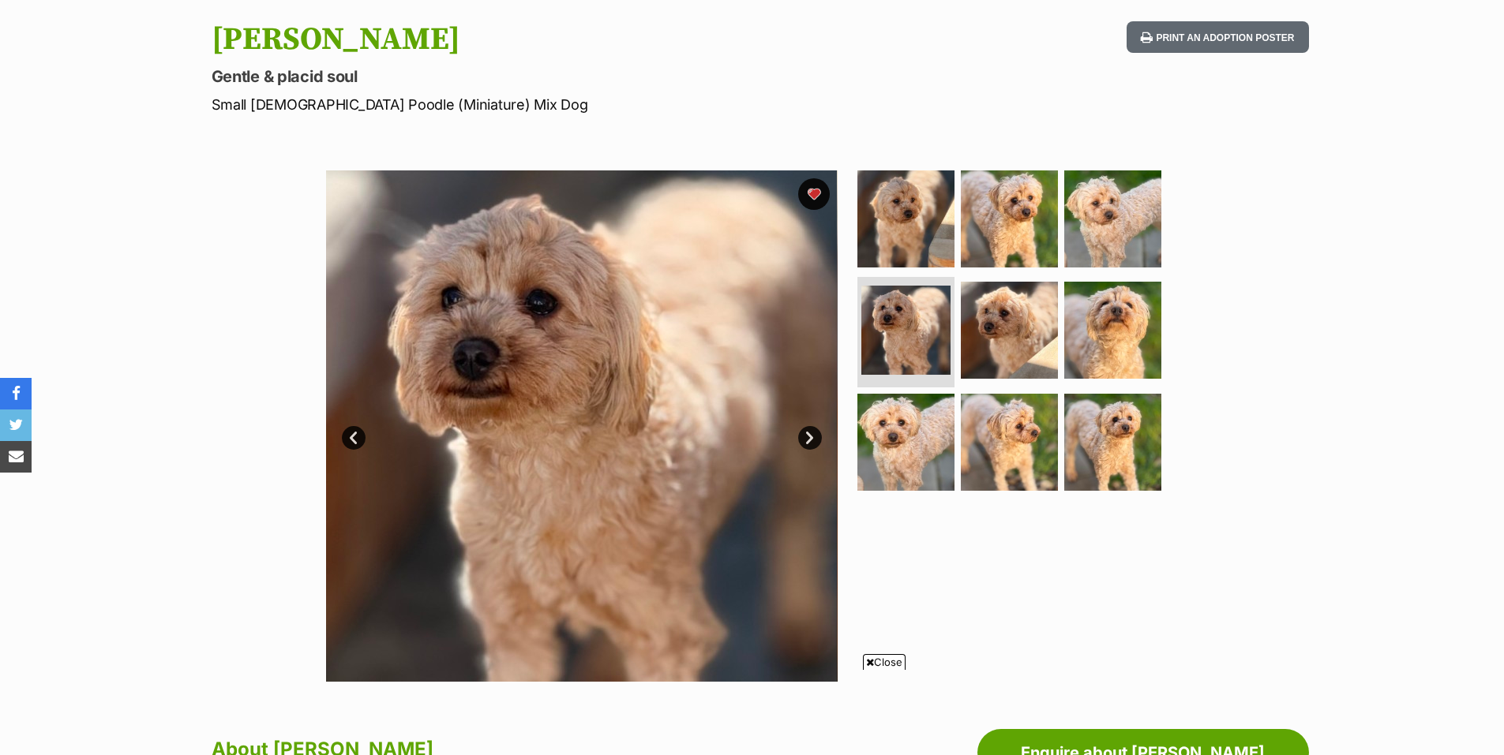
click at [807, 436] on link "Next" at bounding box center [810, 438] width 24 height 24
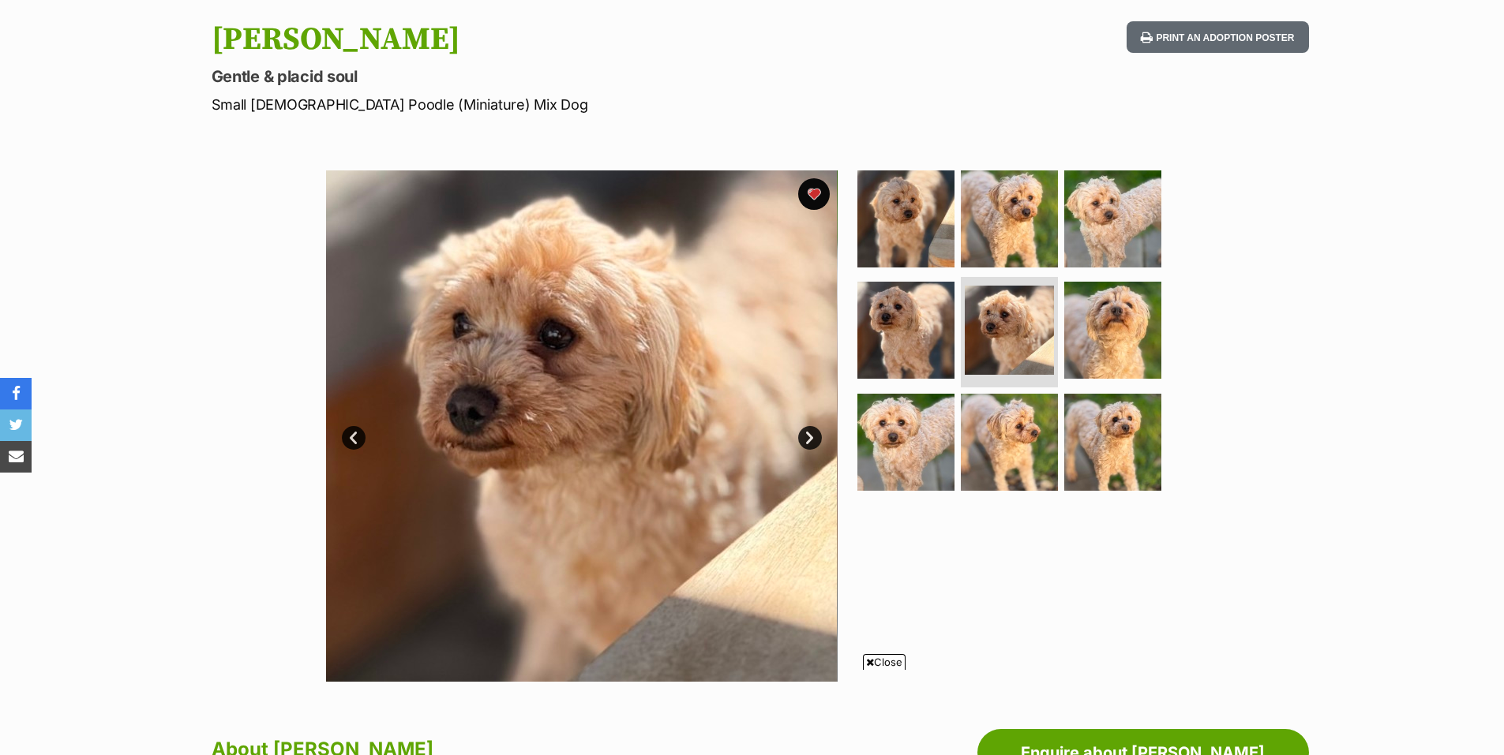
click at [807, 436] on link "Next" at bounding box center [810, 438] width 24 height 24
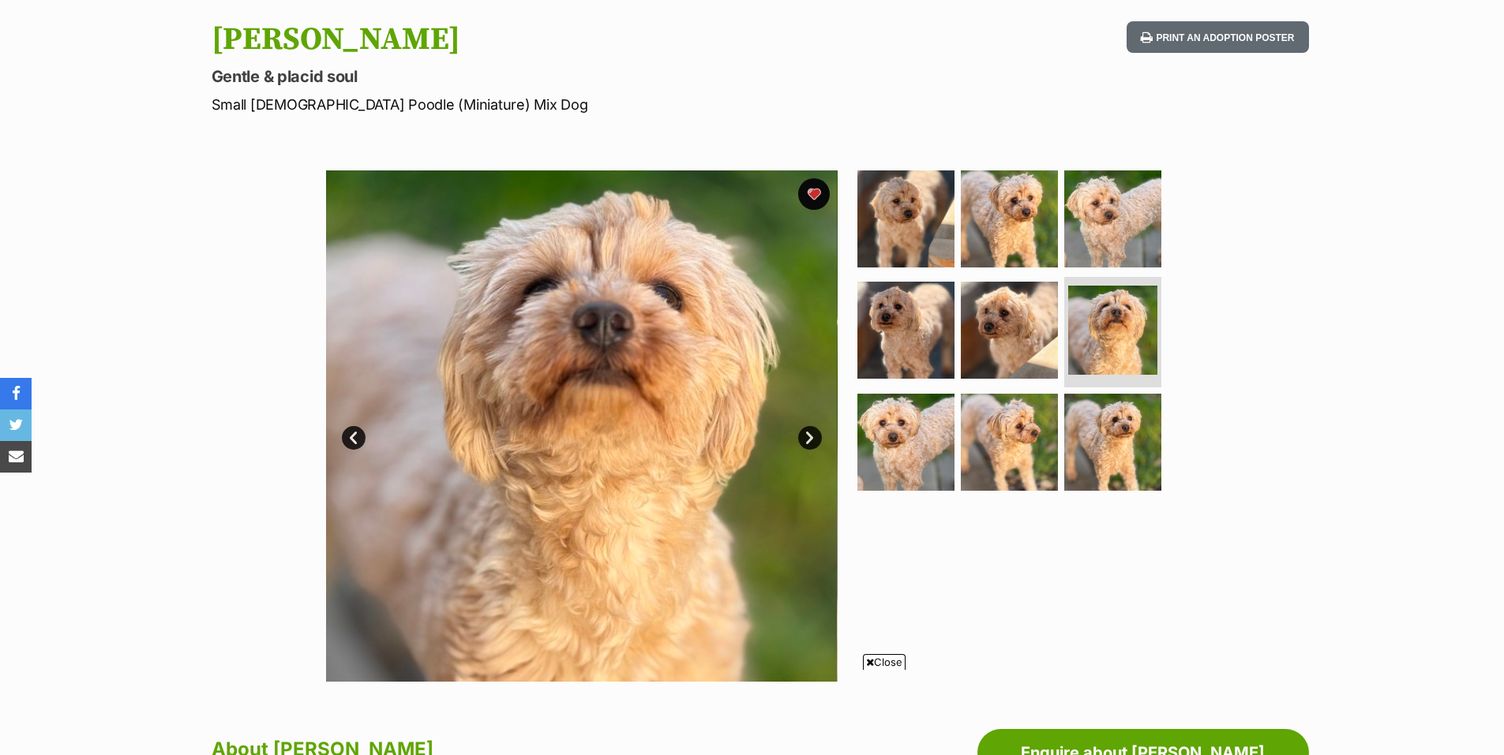
click at [807, 436] on link "Next" at bounding box center [810, 438] width 24 height 24
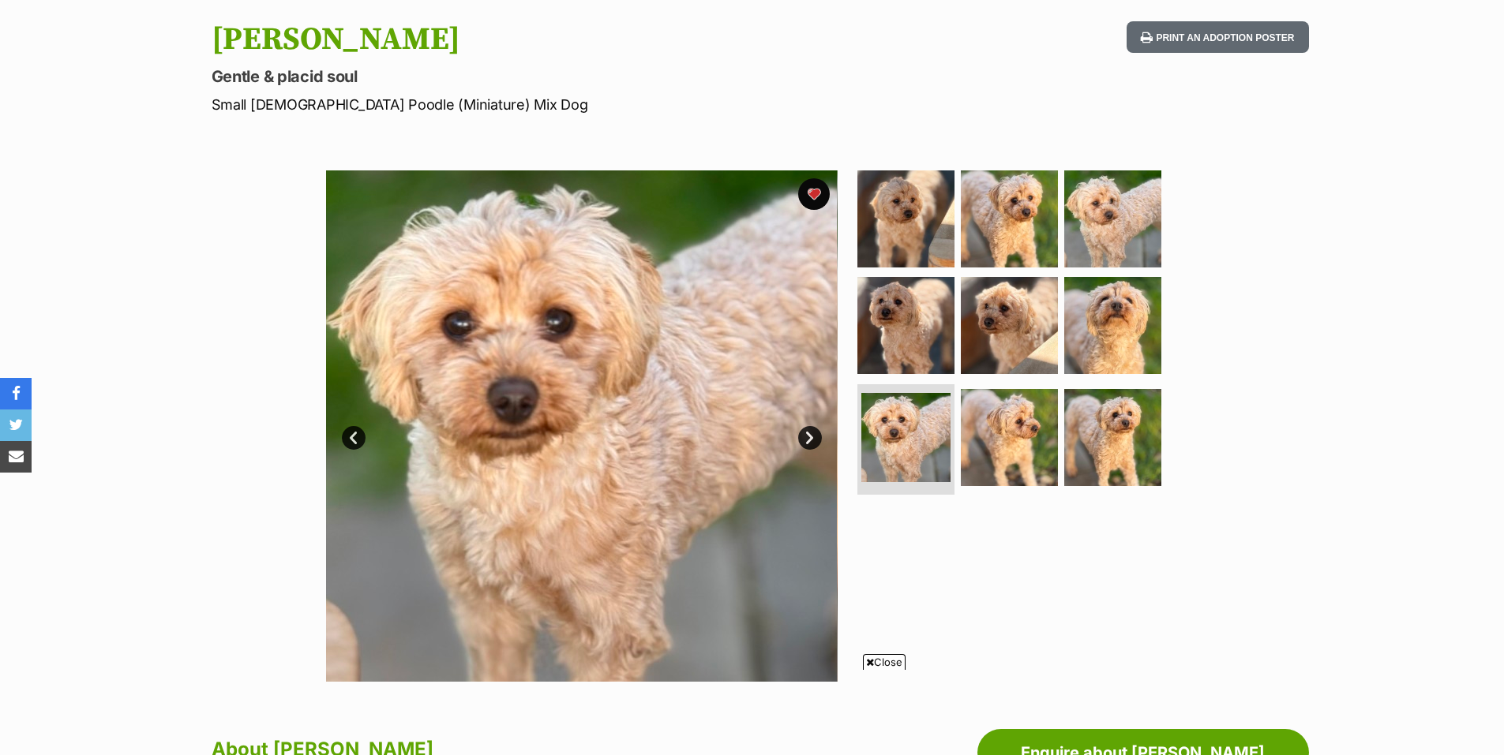
click at [807, 436] on link "Next" at bounding box center [810, 438] width 24 height 24
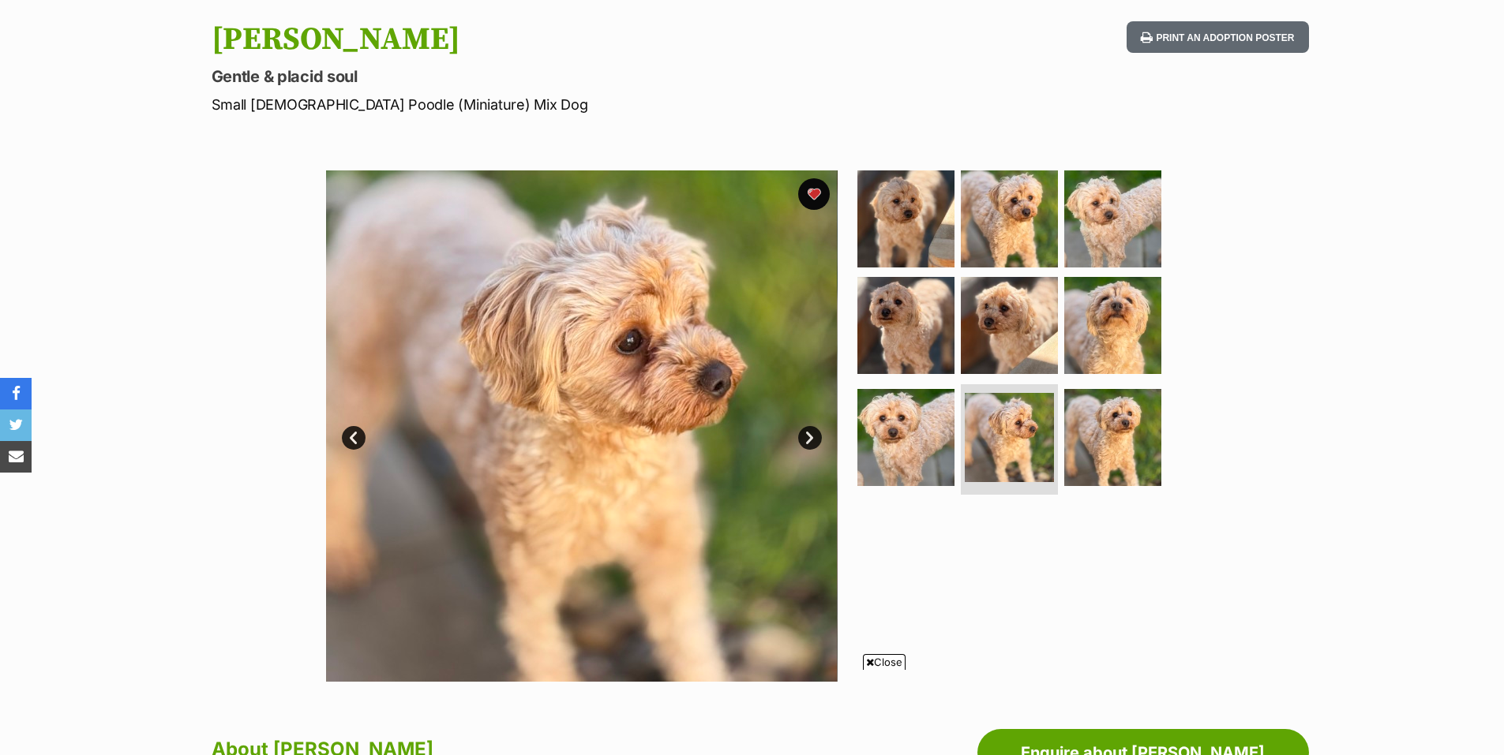
click at [807, 436] on link "Next" at bounding box center [810, 438] width 24 height 24
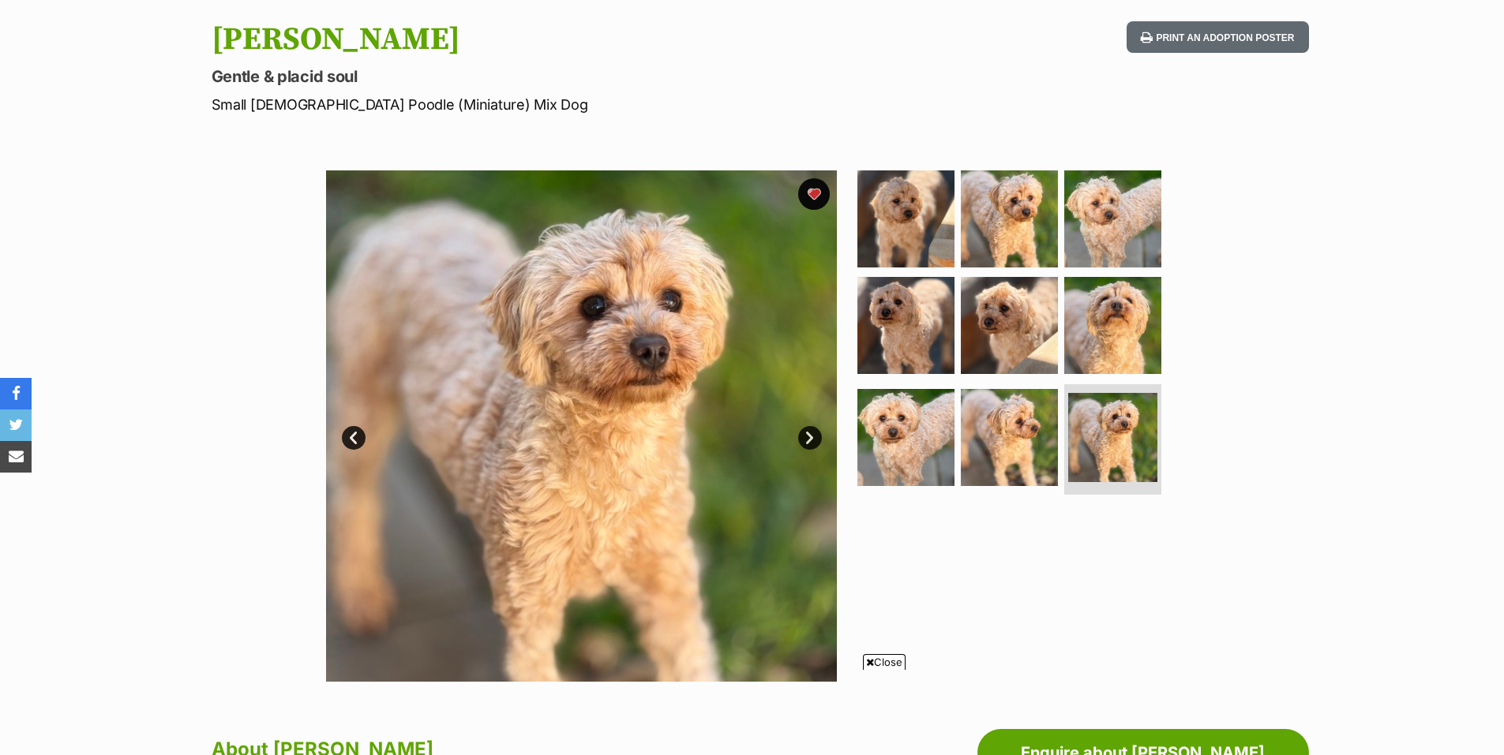
click at [807, 436] on link "Next" at bounding box center [810, 438] width 24 height 24
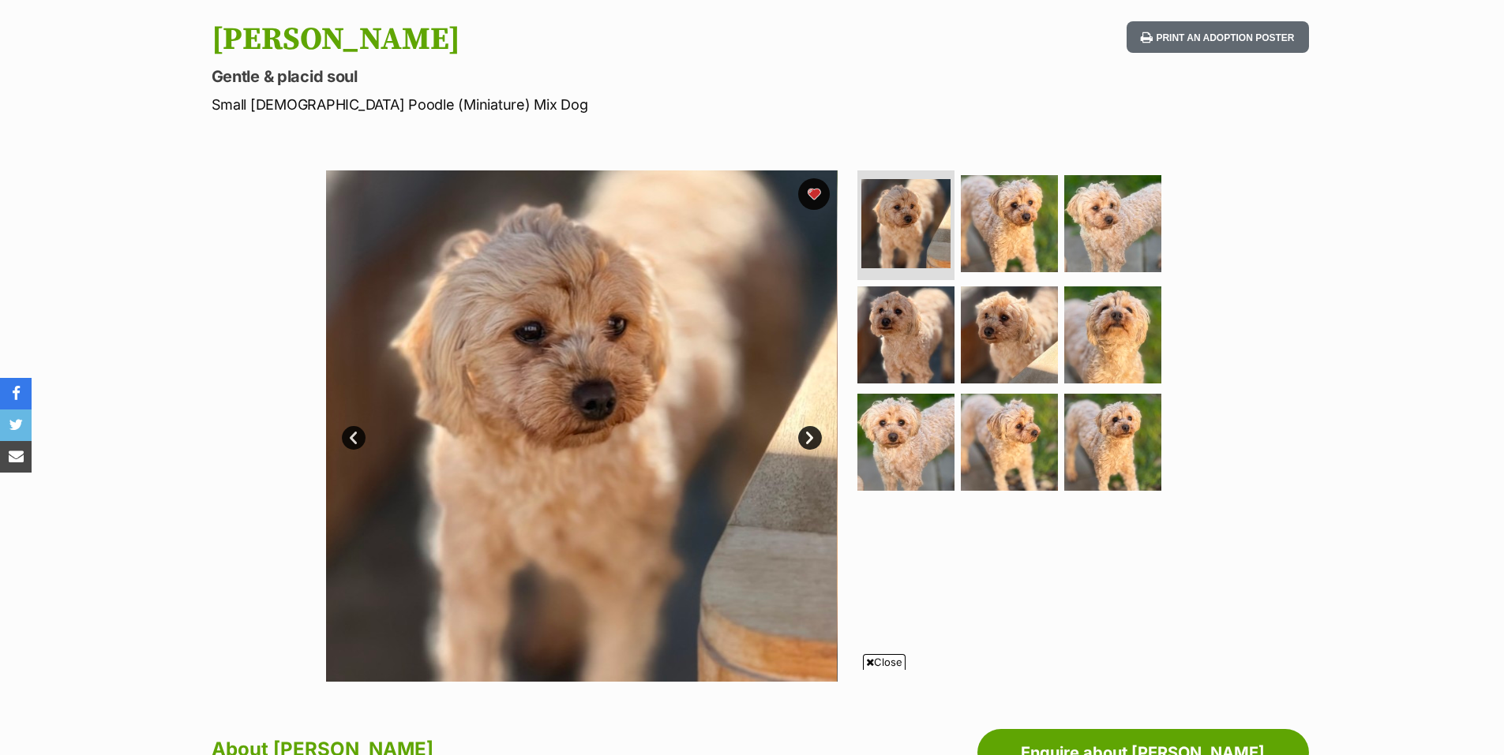
click at [881, 663] on span "Close" at bounding box center [884, 662] width 43 height 16
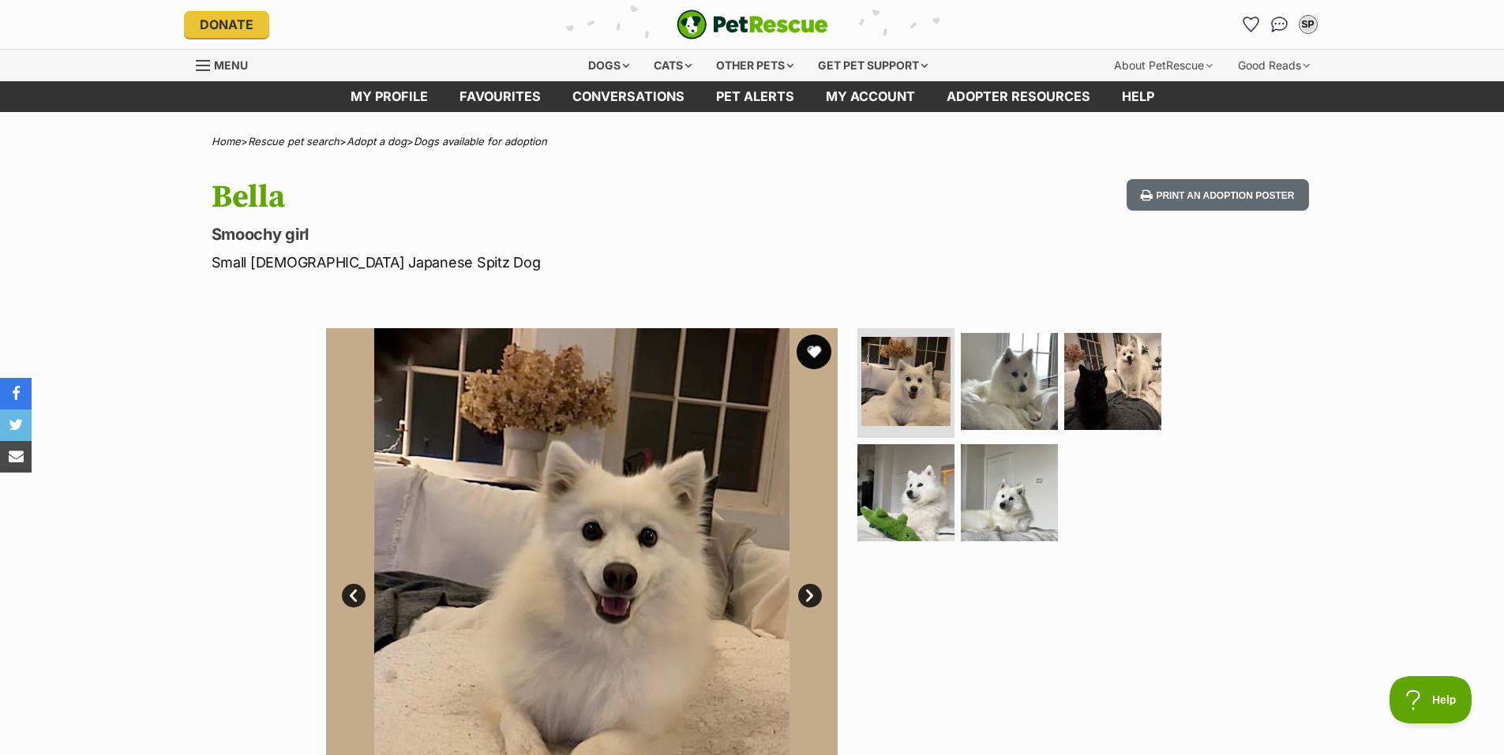
click at [811, 353] on button "favourite" at bounding box center [813, 352] width 35 height 35
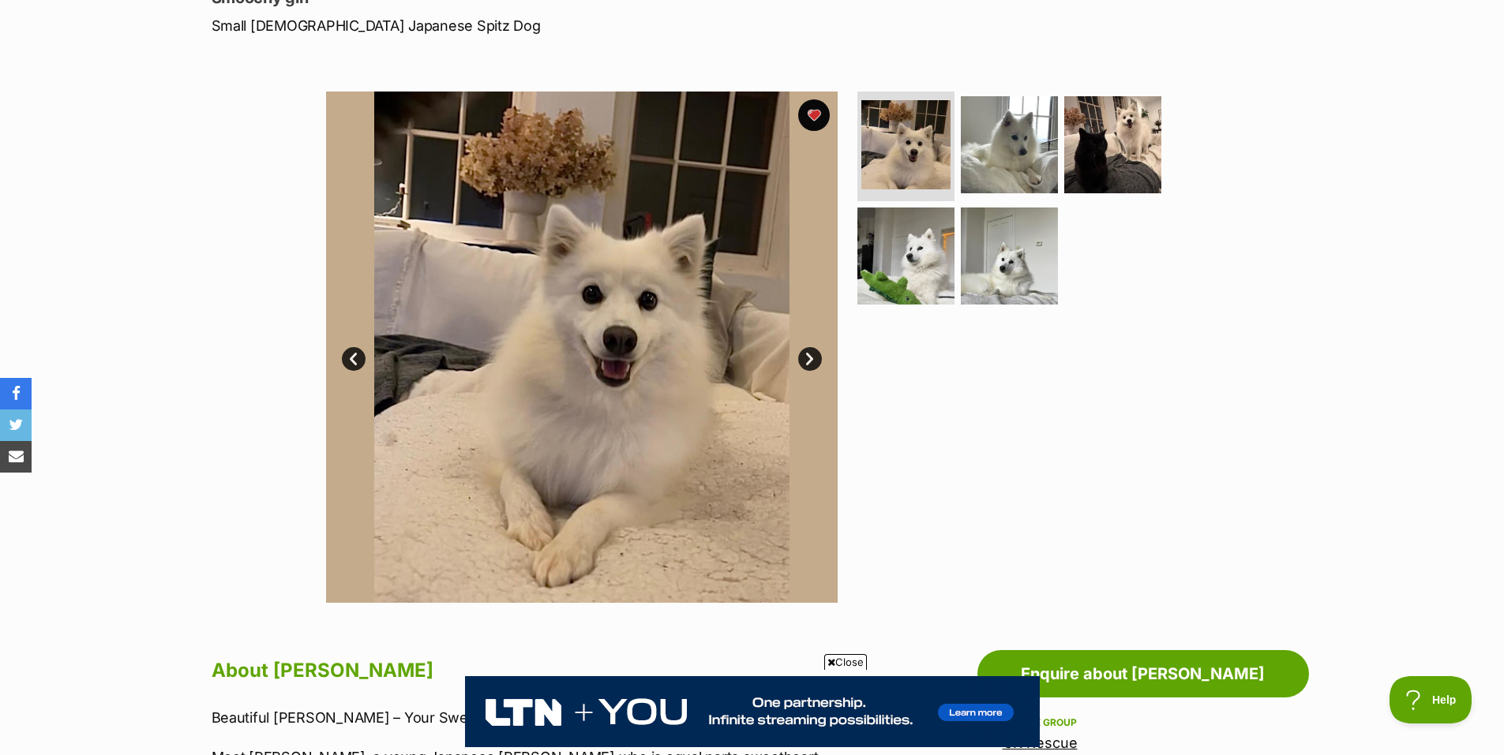
click at [807, 362] on link "Next" at bounding box center [810, 359] width 24 height 24
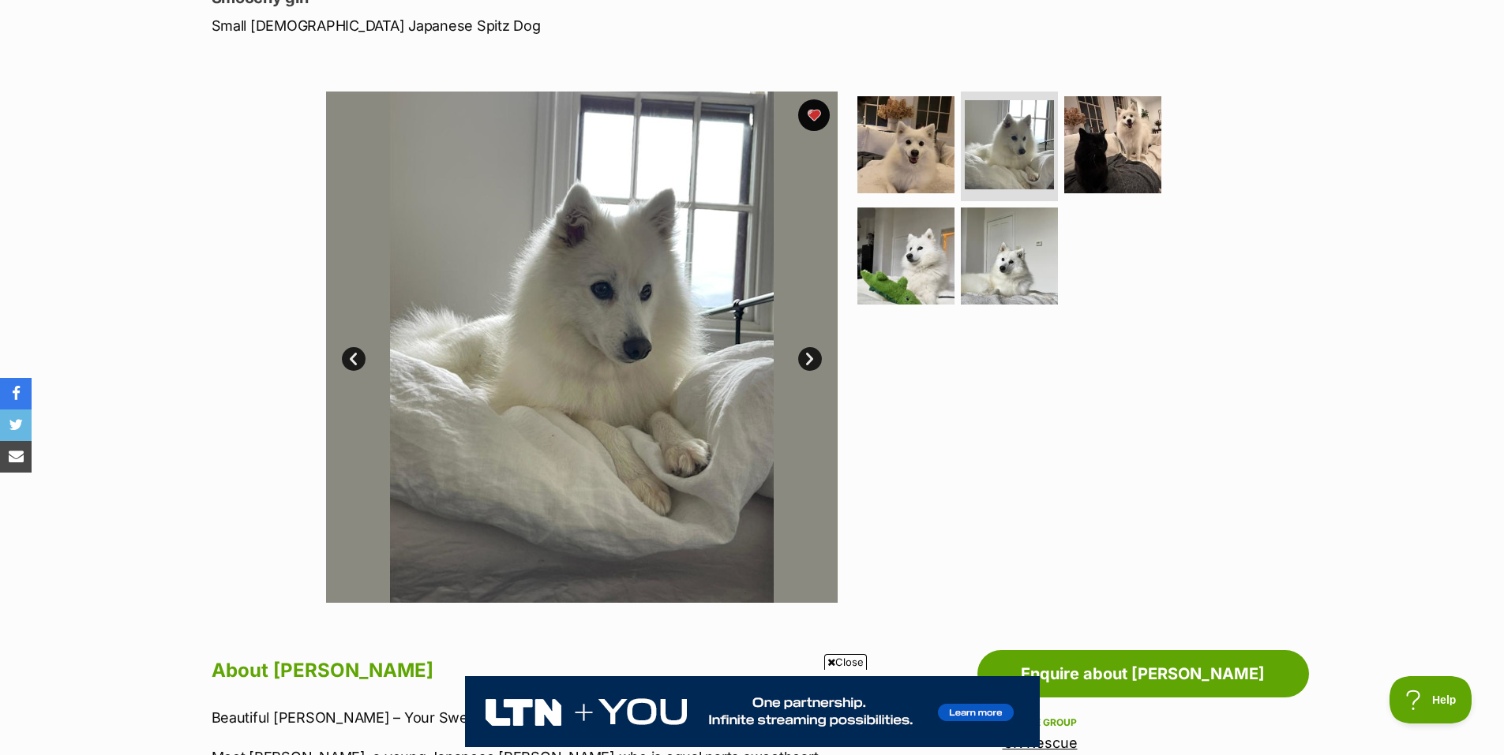
click at [807, 362] on link "Next" at bounding box center [810, 359] width 24 height 24
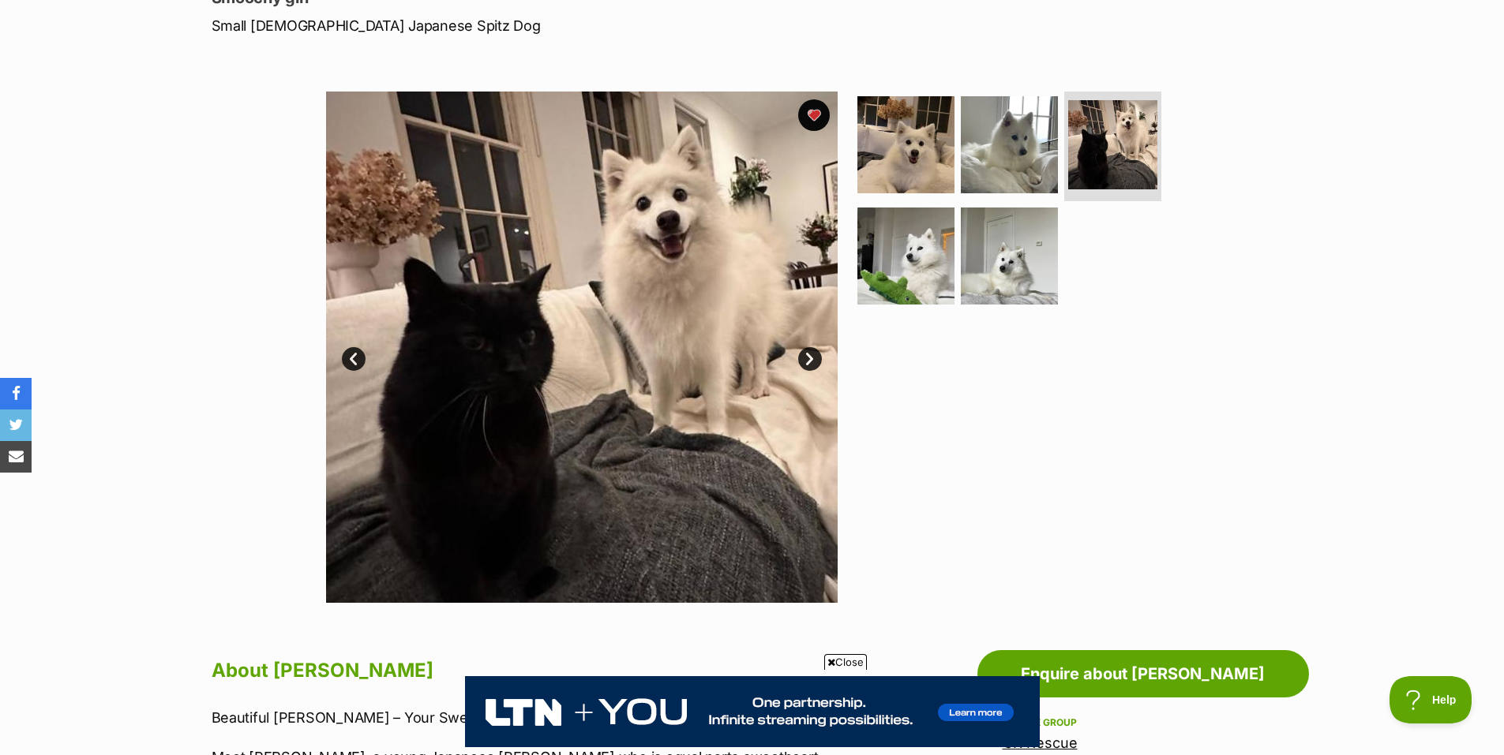
click at [807, 362] on link "Next" at bounding box center [810, 359] width 24 height 24
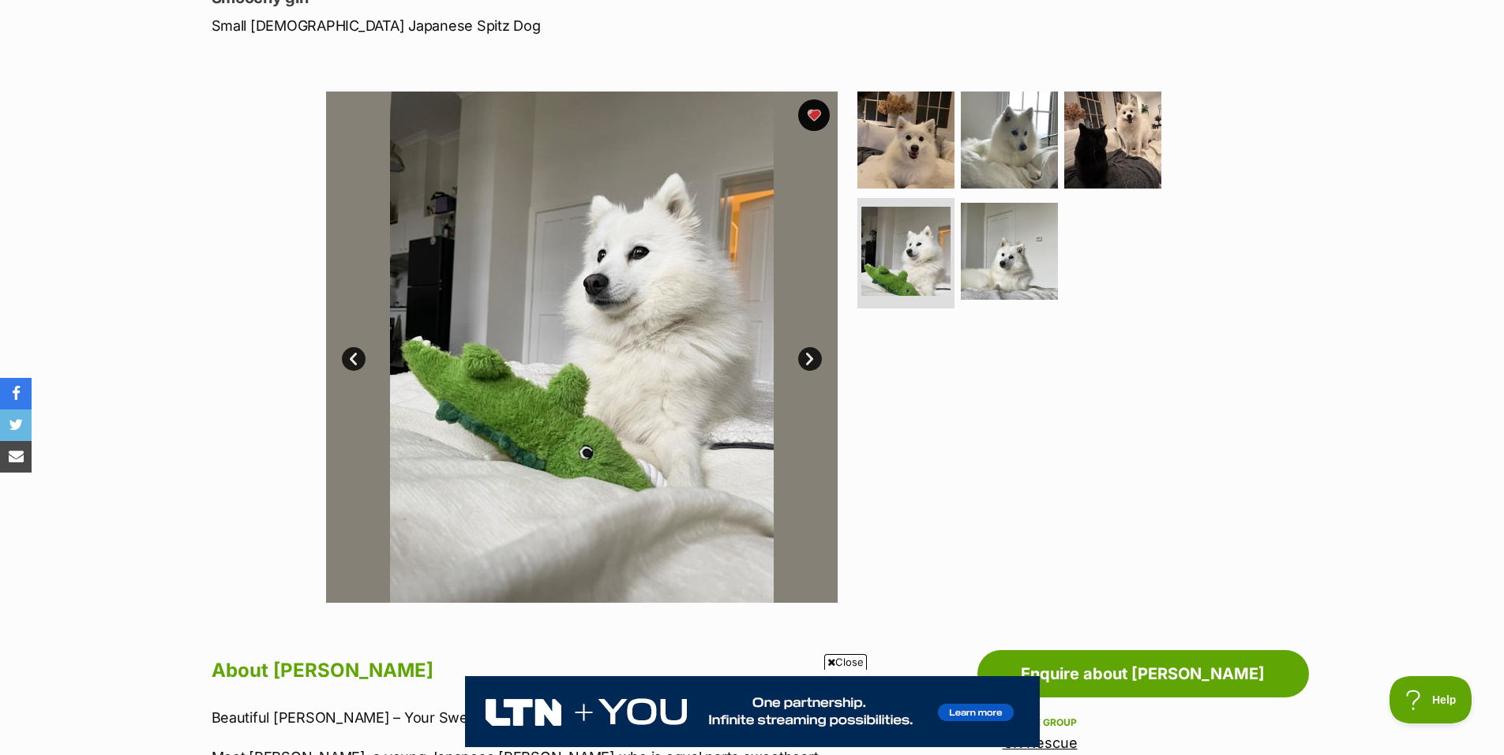
click at [807, 362] on link "Next" at bounding box center [810, 359] width 24 height 24
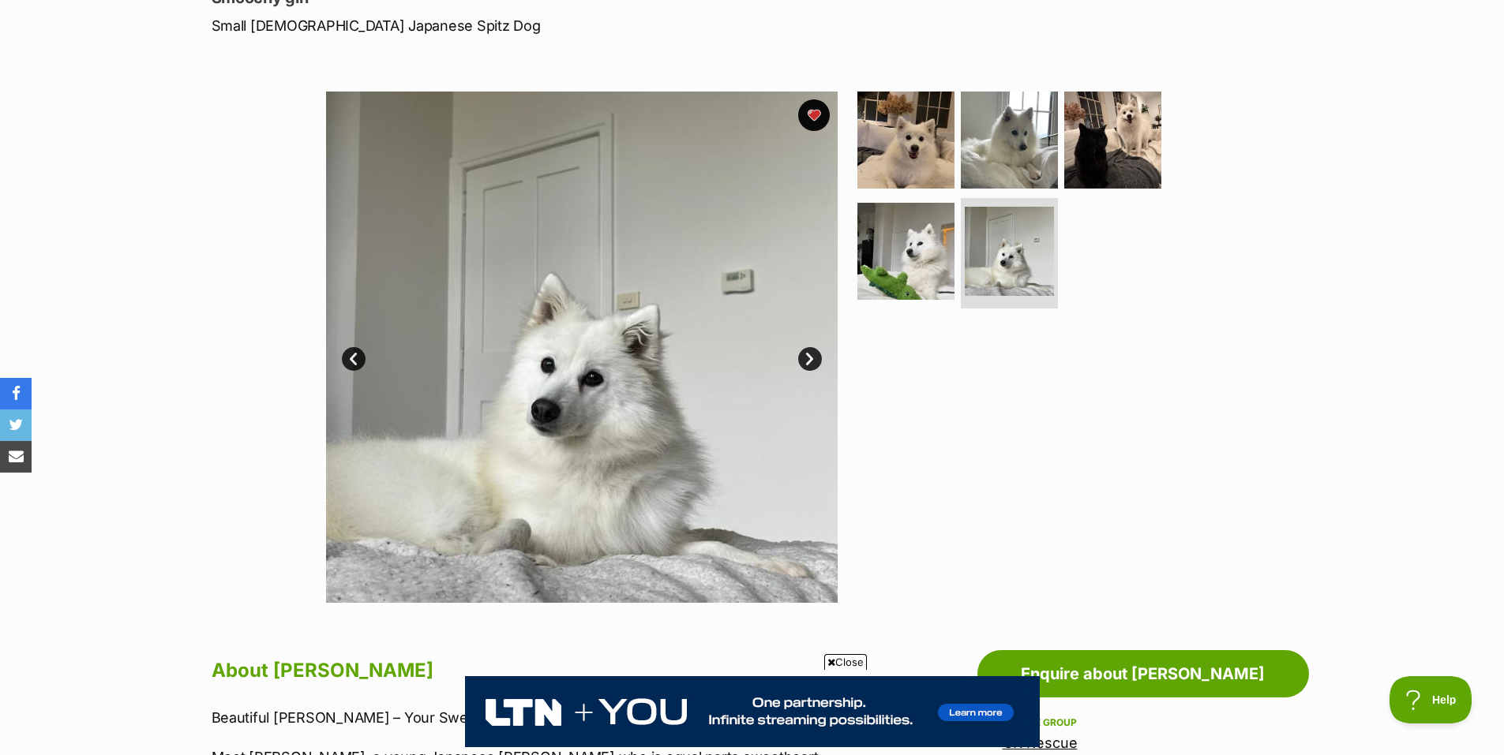
click at [807, 362] on link "Next" at bounding box center [810, 359] width 24 height 24
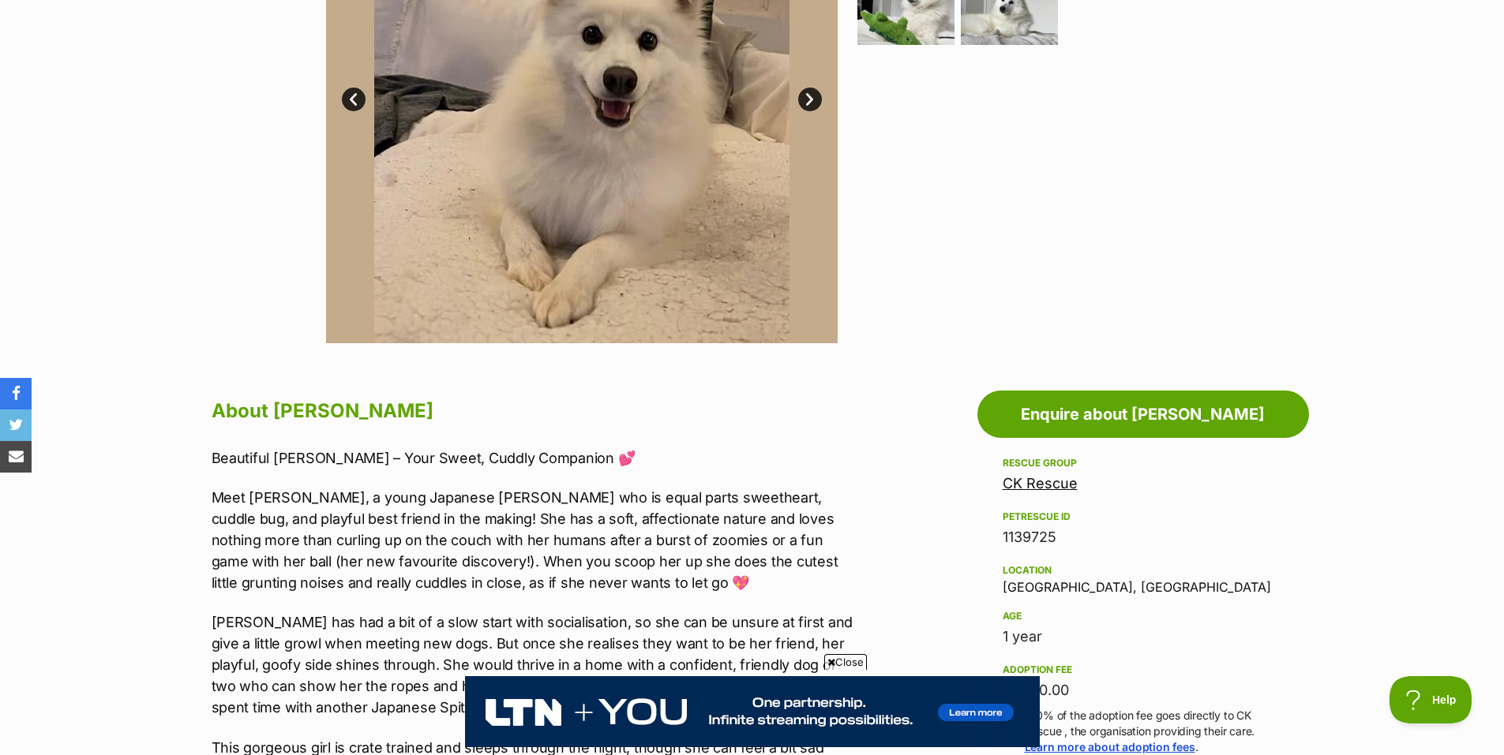
scroll to position [552, 0]
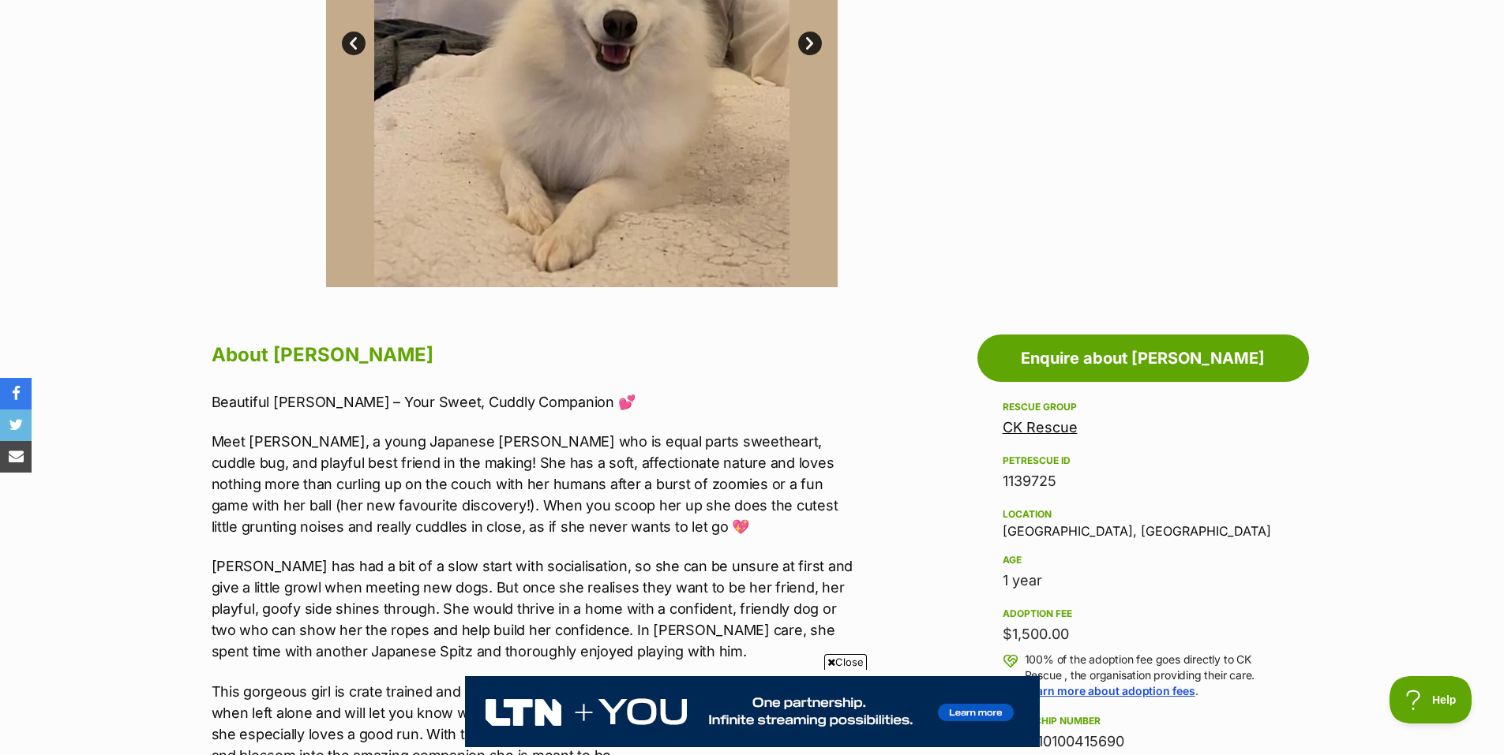
click at [847, 661] on span "Close" at bounding box center [845, 662] width 43 height 16
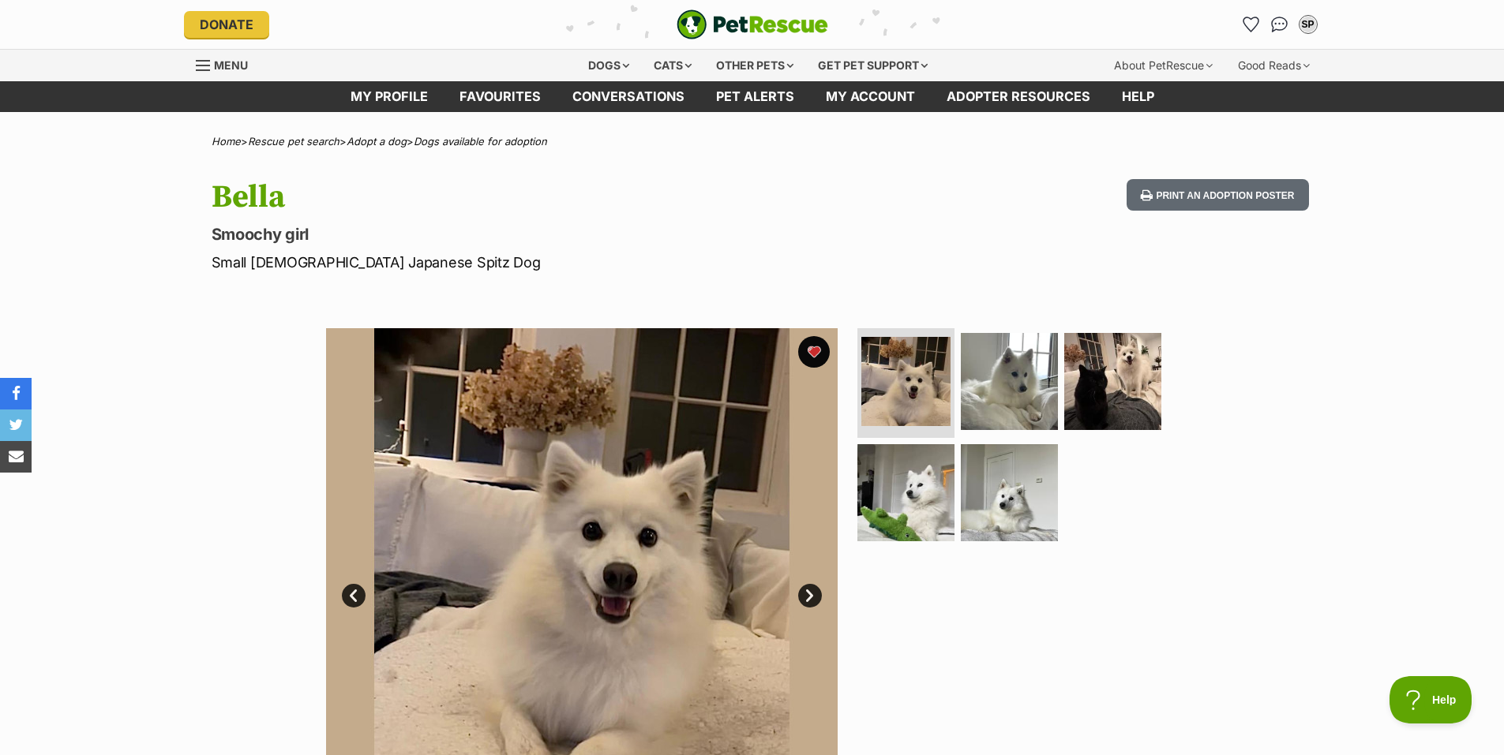
scroll to position [0, 0]
